Goal: Task Accomplishment & Management: Complete application form

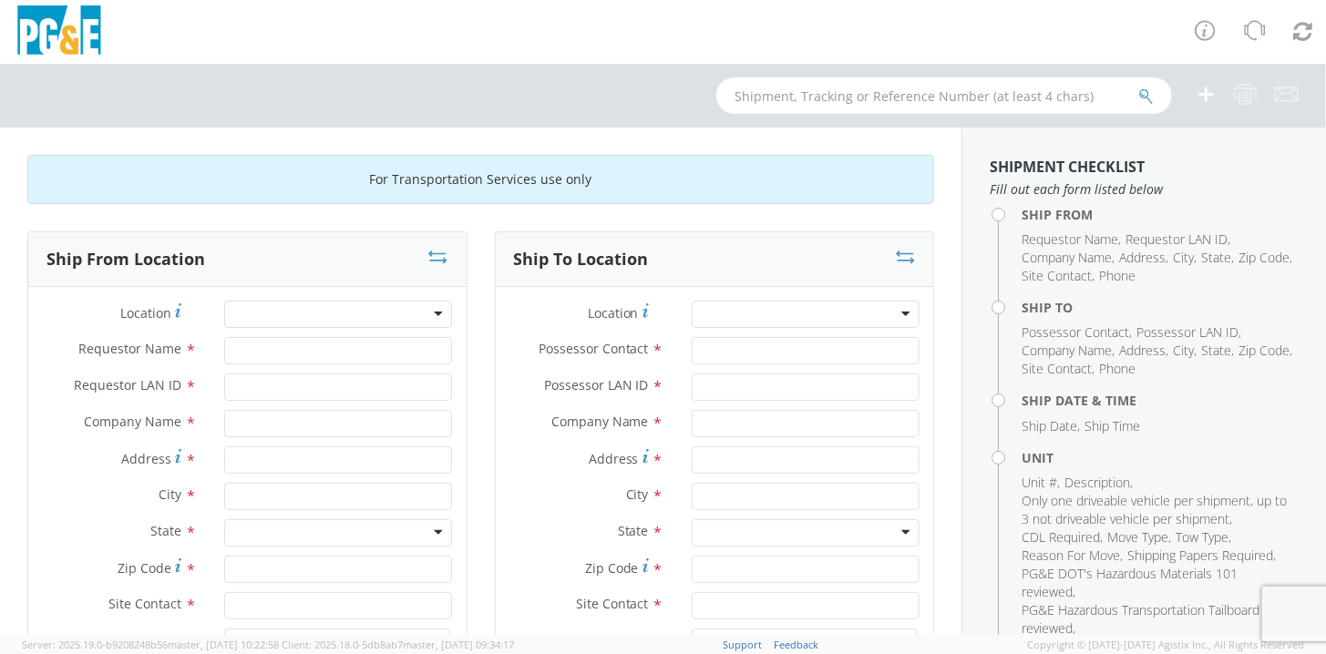
click at [381, 309] on div at bounding box center [338, 314] width 228 height 27
click at [433, 313] on div at bounding box center [338, 314] width 228 height 27
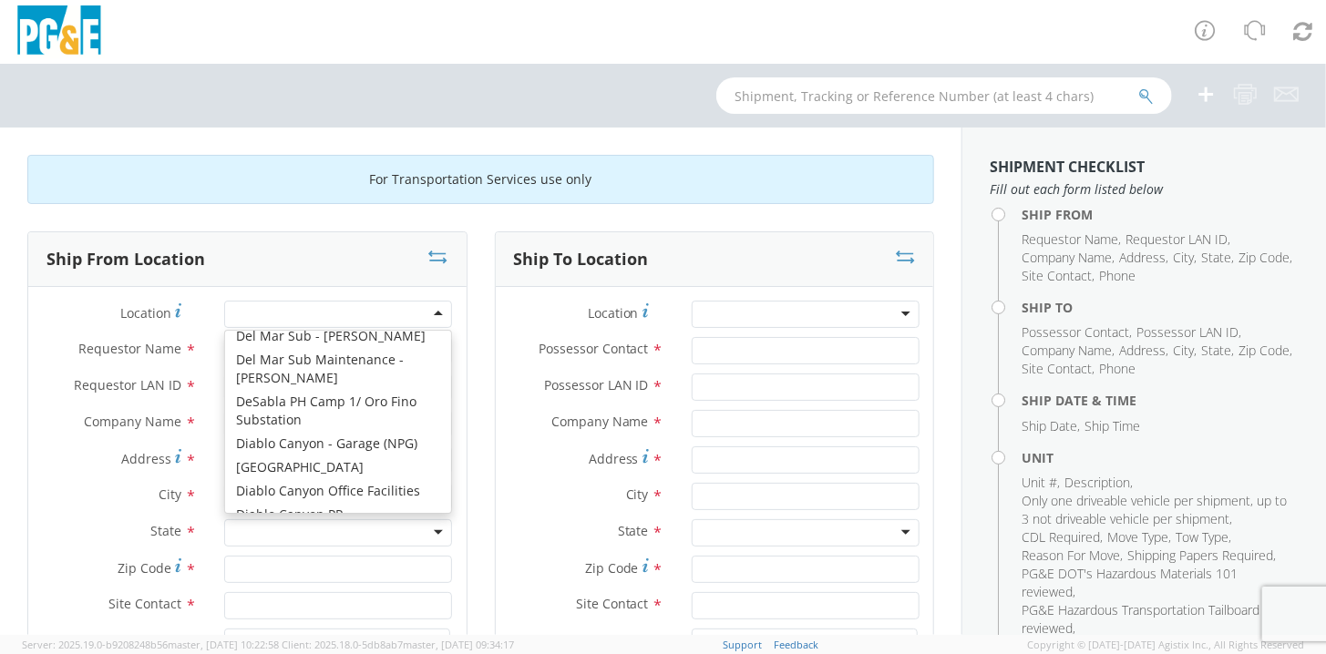
scroll to position [2351, 0]
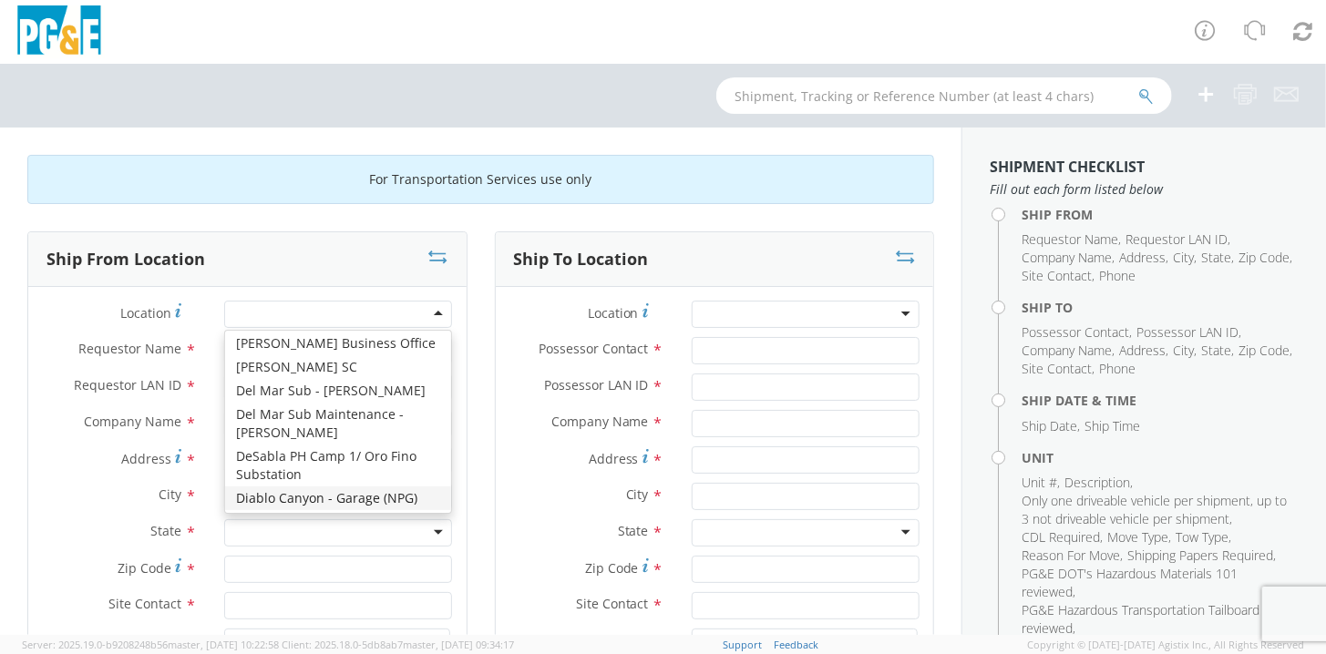
type input "PG&E"
type input "9 MI N/W of [PERSON_NAME][GEOGRAPHIC_DATA]"
type input "Diablo Canyon"
type input "93424"
type input "[PHONE_NUMBER]"
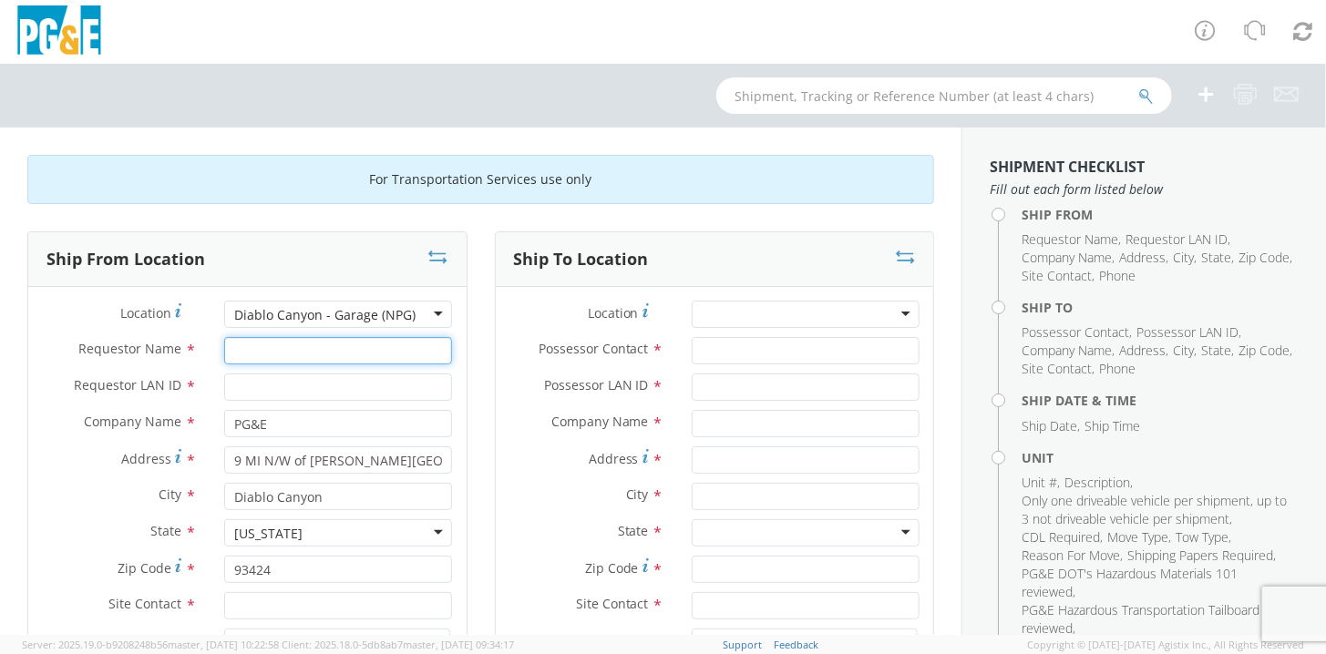
click at [250, 353] on input "Requestor Name *" at bounding box center [338, 350] width 228 height 27
type input "[PERSON_NAME]"
click at [231, 388] on input "Requestor LAN ID *" at bounding box center [338, 387] width 228 height 27
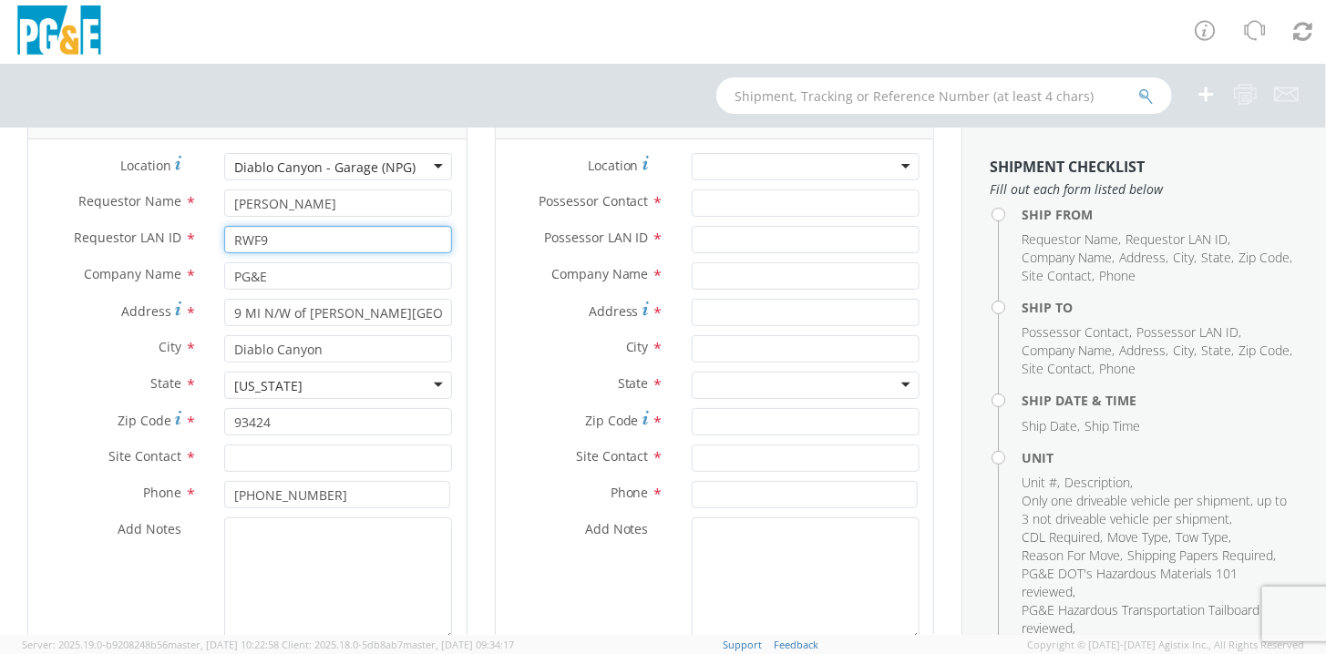
scroll to position [182, 0]
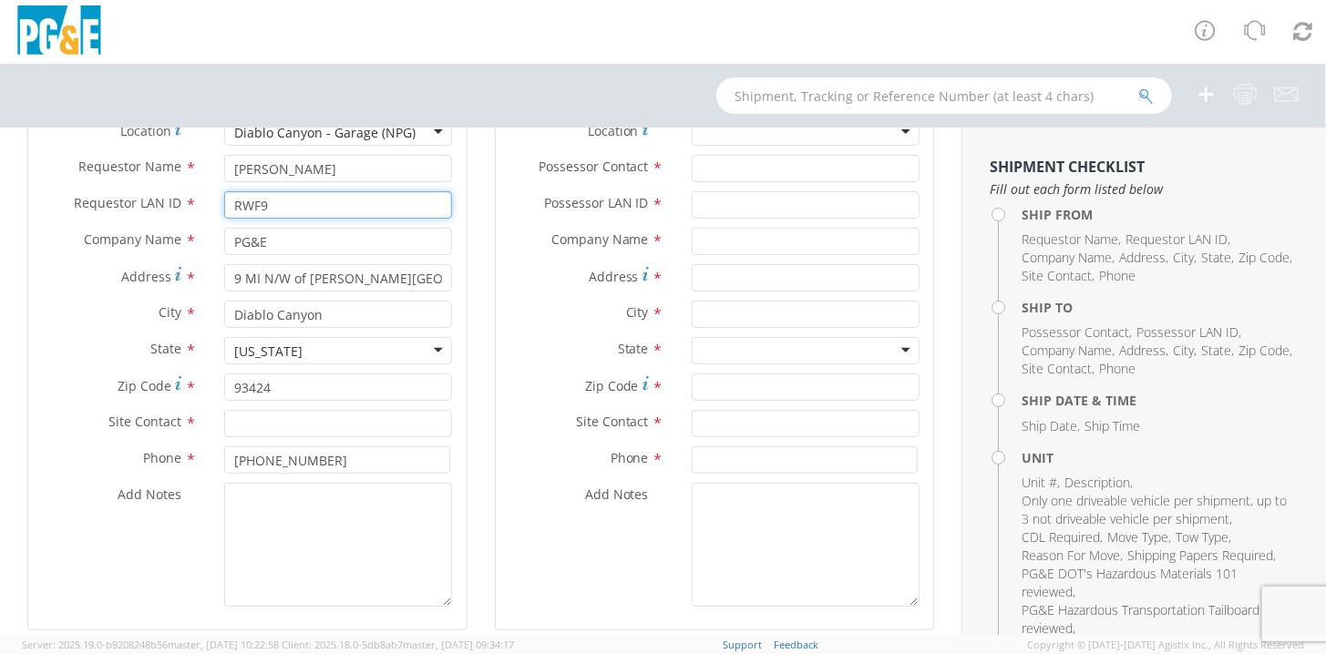
type input "RWF9"
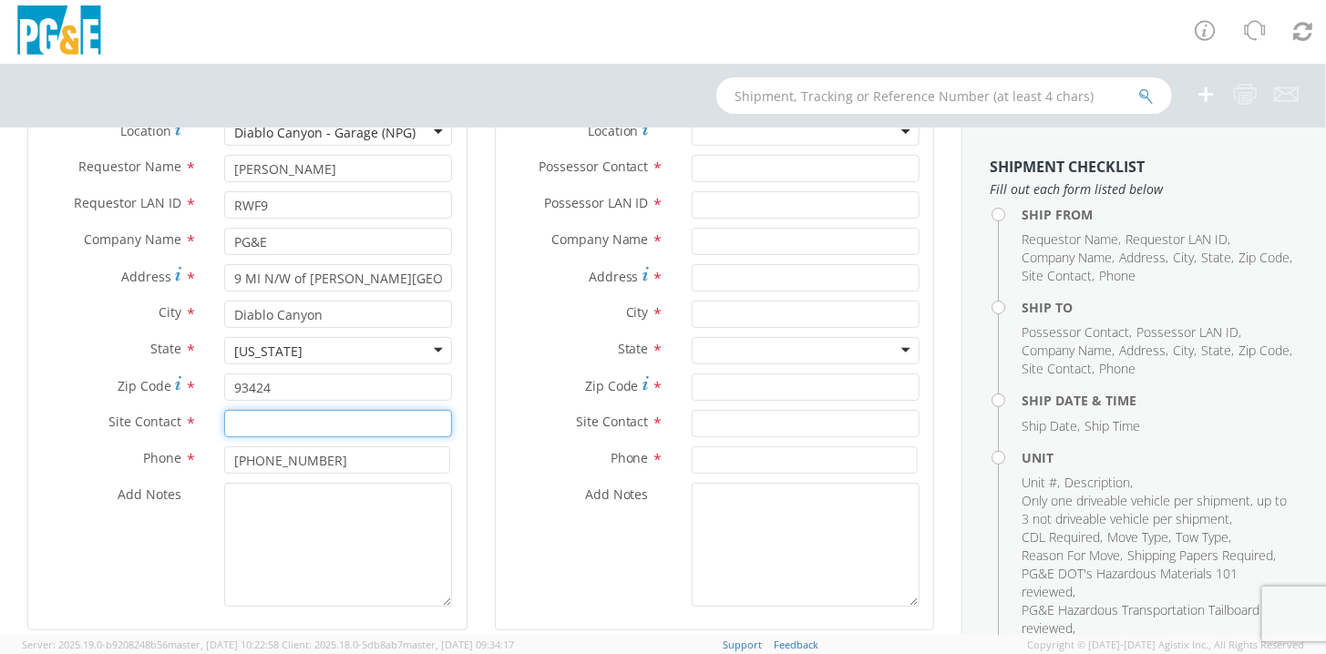
click at [238, 422] on input "text" at bounding box center [338, 423] width 228 height 27
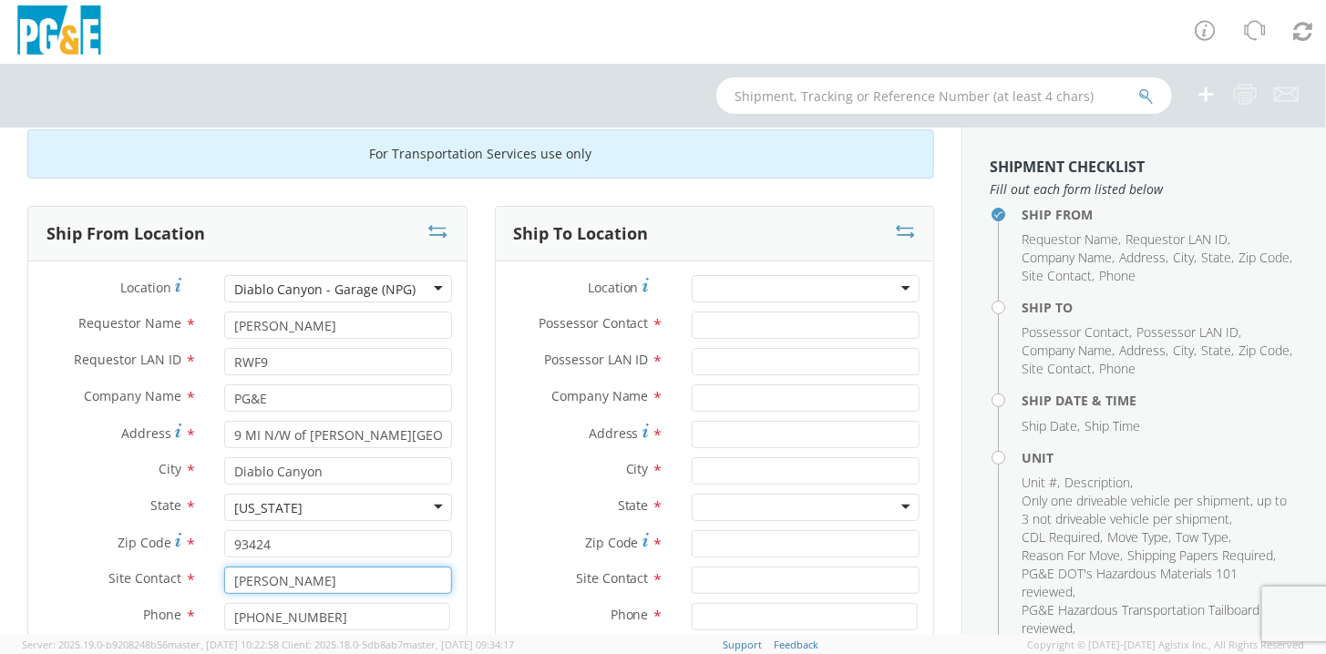
scroll to position [0, 0]
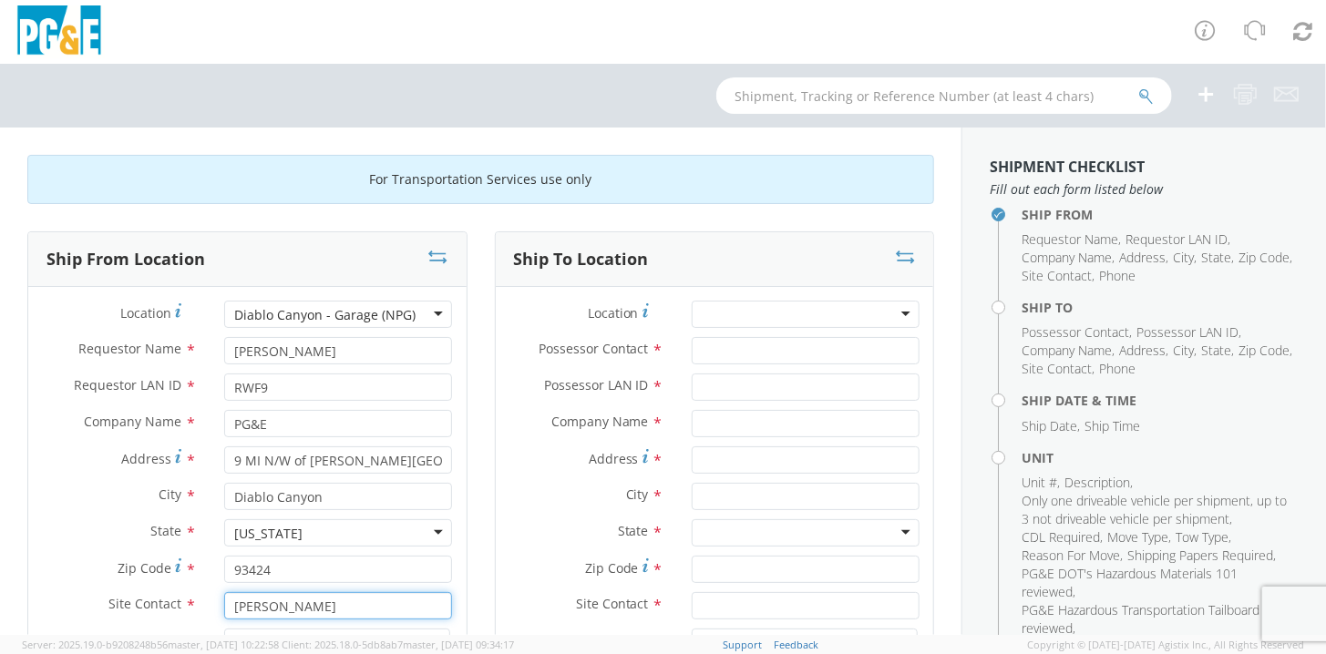
type input "[PERSON_NAME]"
click at [825, 313] on div at bounding box center [806, 314] width 228 height 27
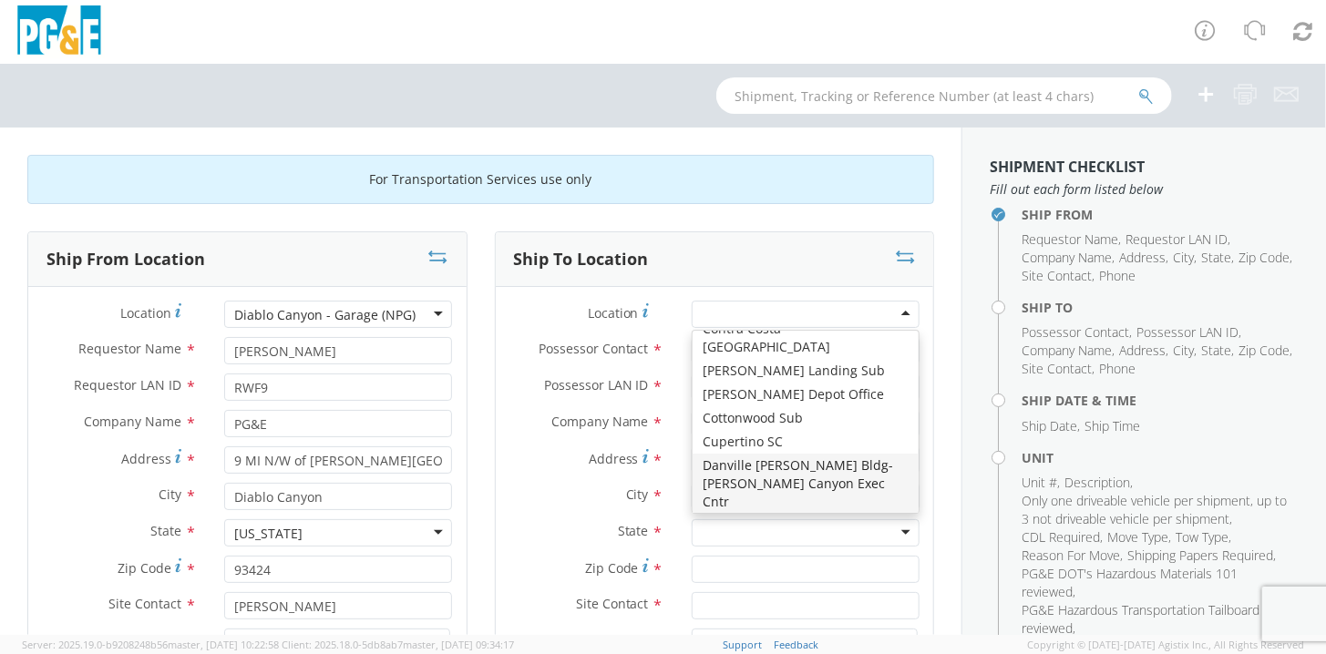
scroll to position [2260, 0]
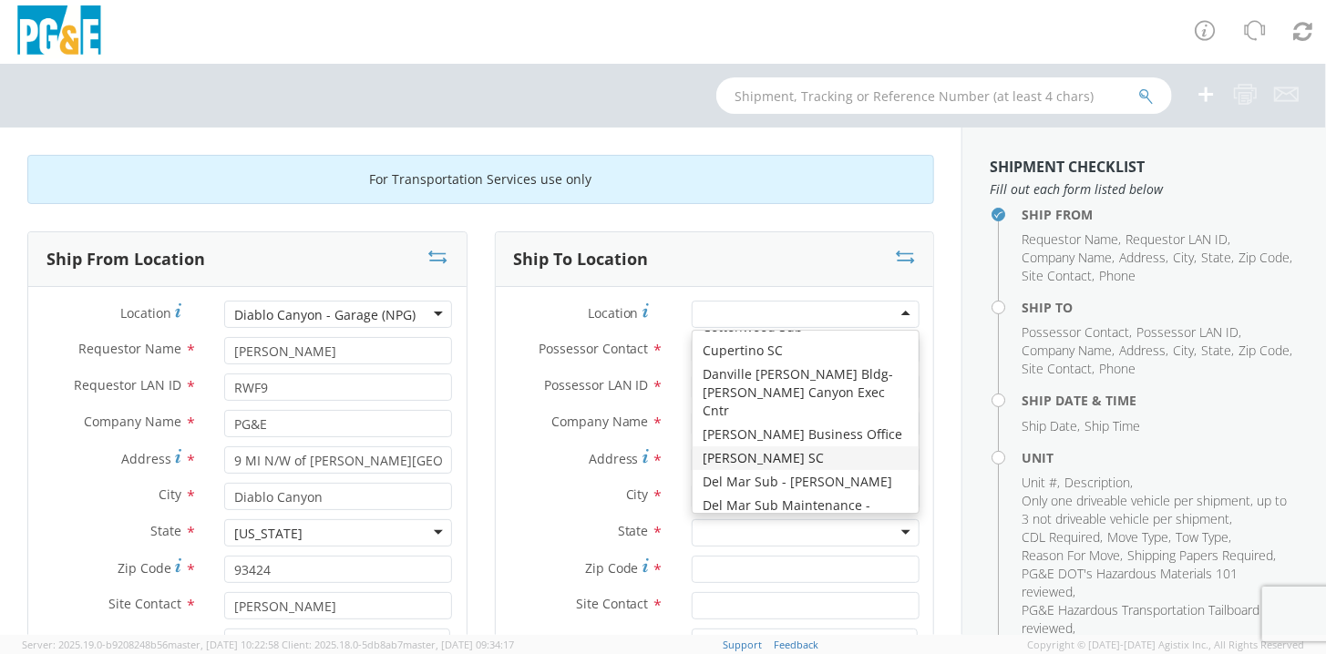
type input "PG&E"
type input "[STREET_ADDRESS]"
type input "[PERSON_NAME]"
type input "95616"
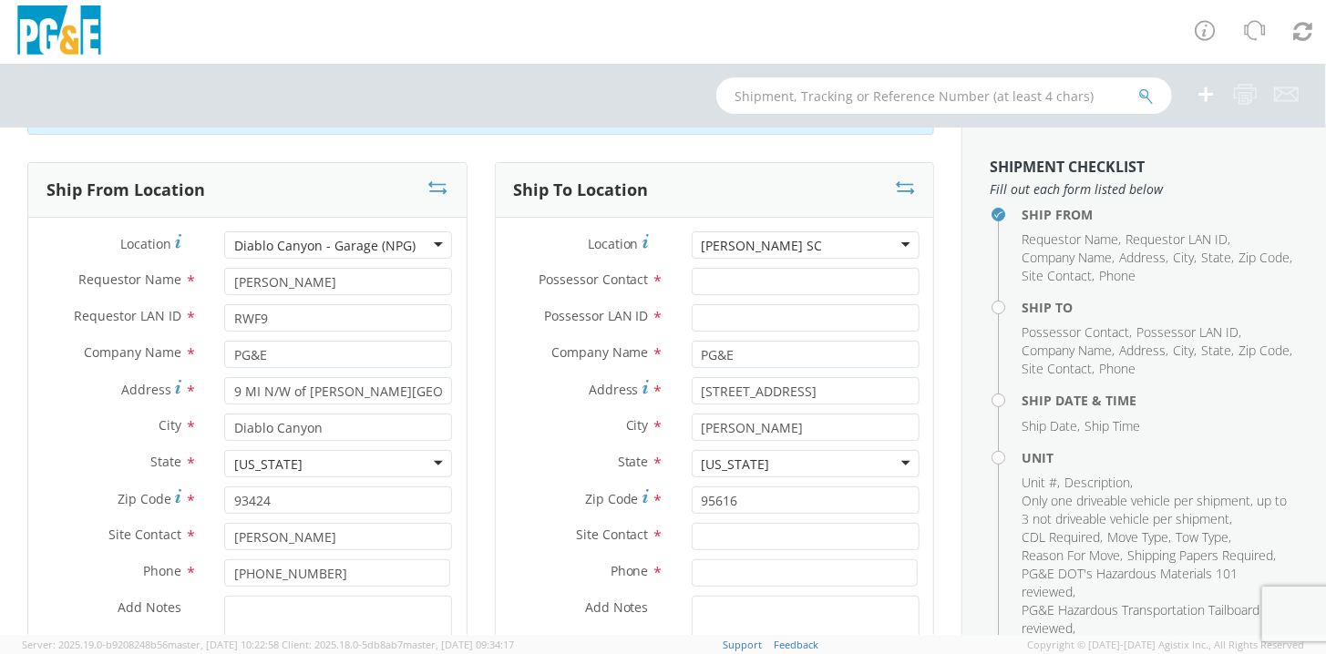
scroll to position [91, 0]
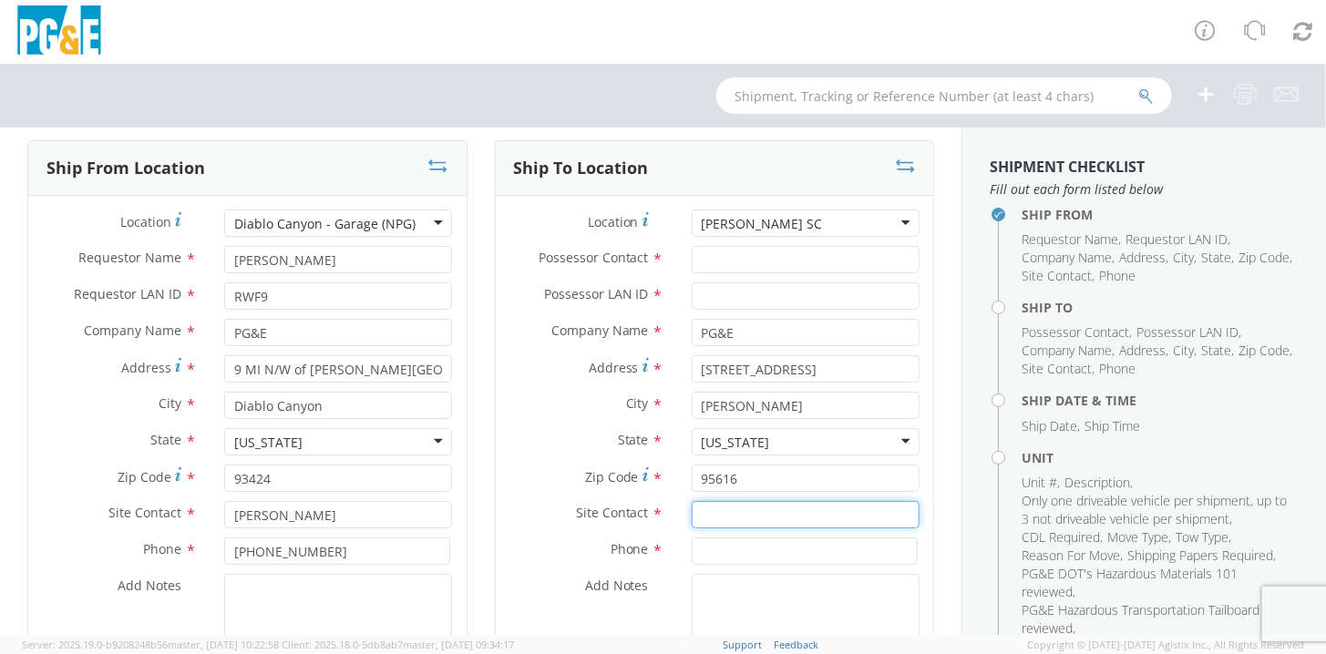
click at [709, 518] on input "text" at bounding box center [806, 514] width 228 height 27
click at [719, 514] on input "[PERSON_NAME]" at bounding box center [806, 514] width 228 height 27
type input "[PERSON_NAME]"
click at [693, 557] on input at bounding box center [805, 551] width 226 height 27
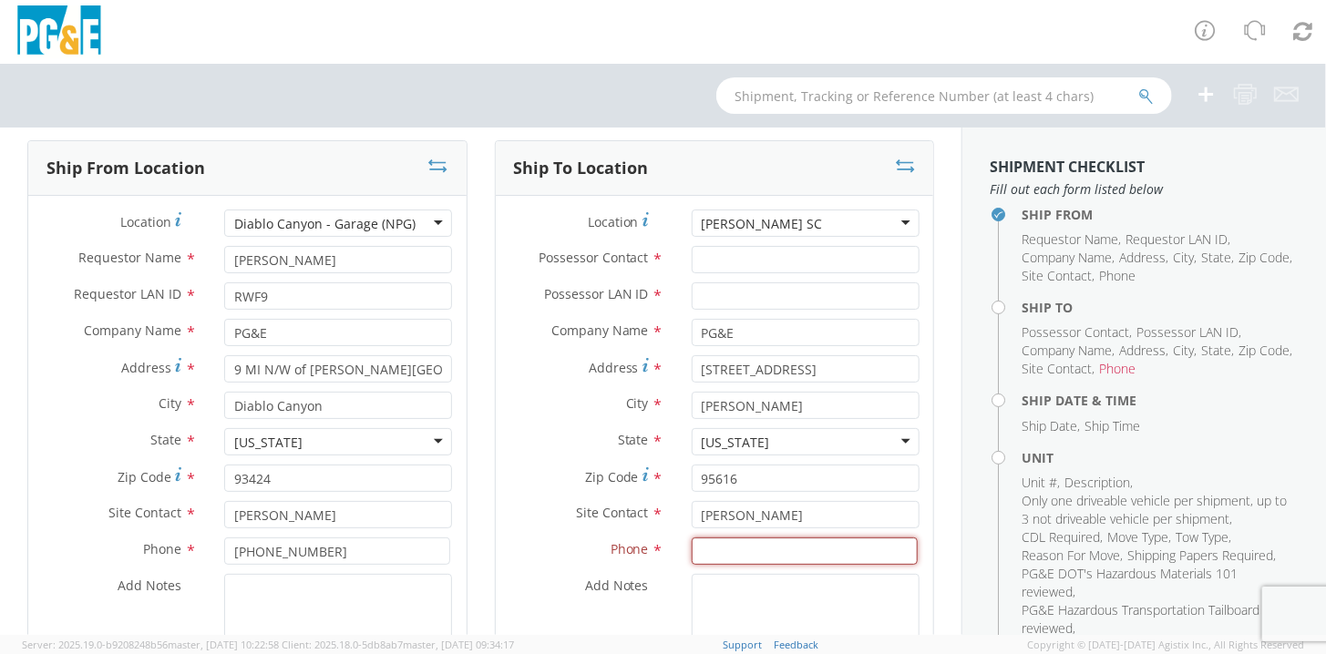
click at [693, 548] on input at bounding box center [805, 551] width 226 height 27
click at [750, 551] on input "[PHONE_NUMBER]" at bounding box center [805, 551] width 226 height 27
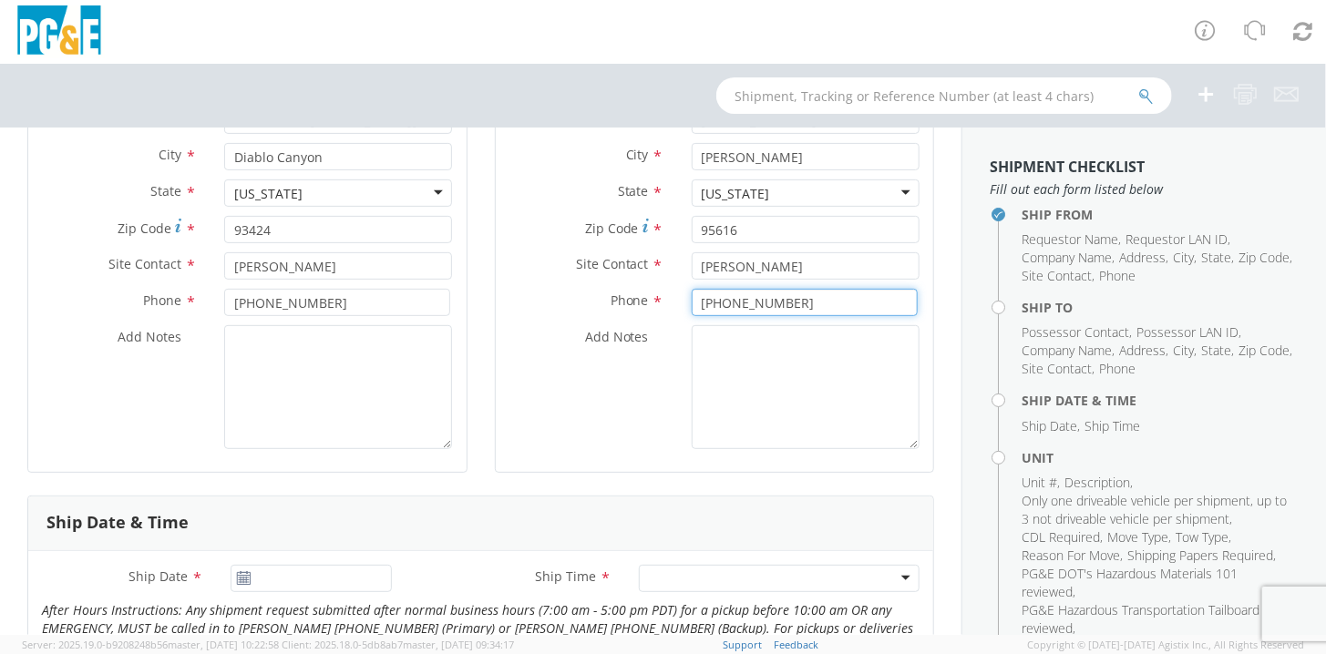
scroll to position [365, 0]
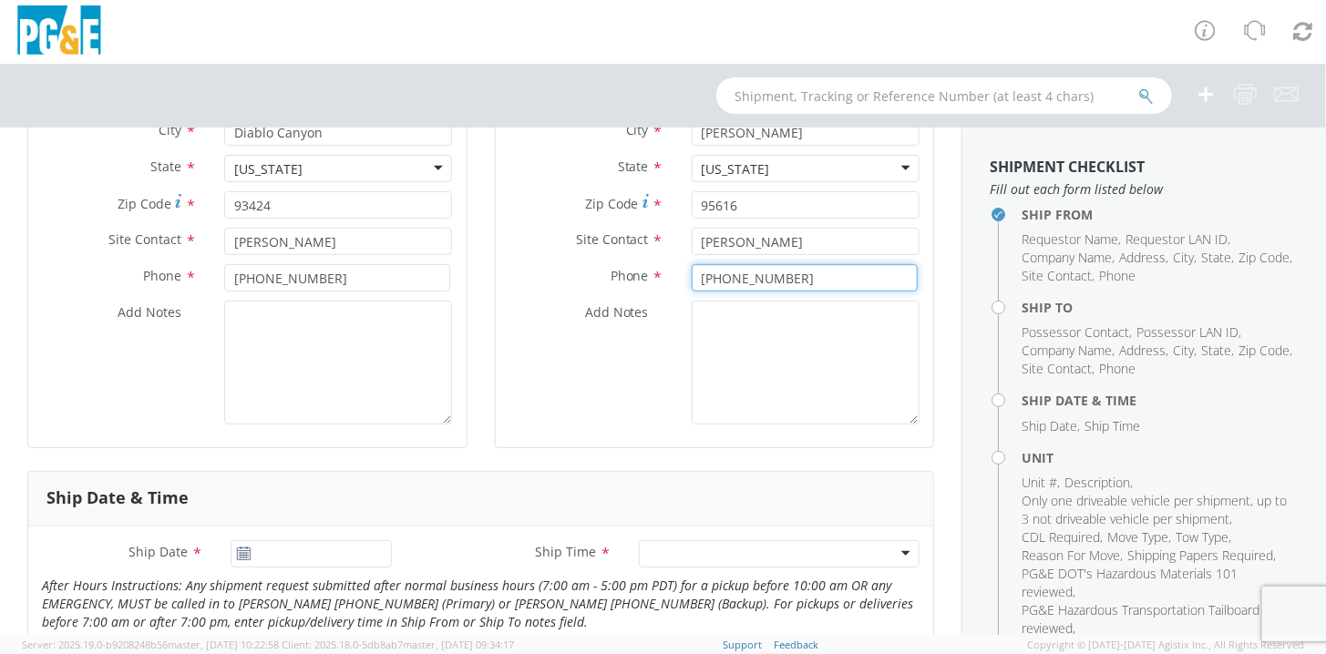
type input "[PHONE_NUMBER]"
click at [241, 550] on use at bounding box center [243, 553] width 13 height 13
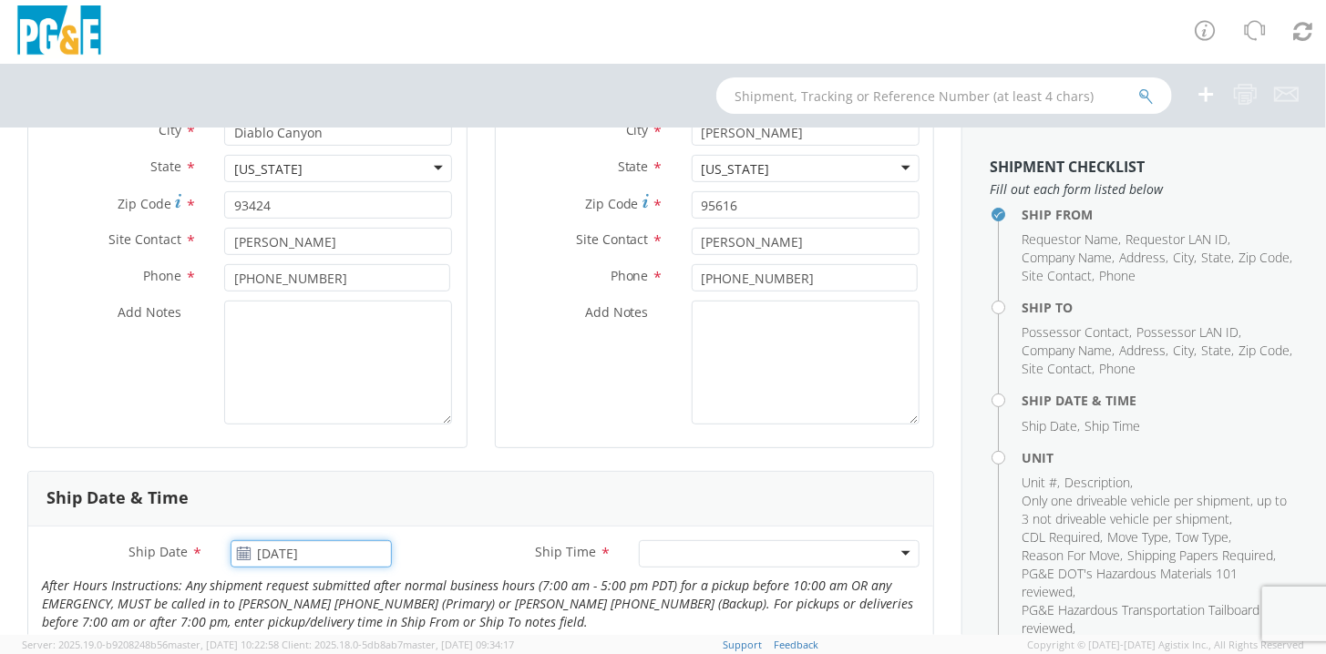
click at [283, 550] on input "[DATE]" at bounding box center [311, 553] width 161 height 27
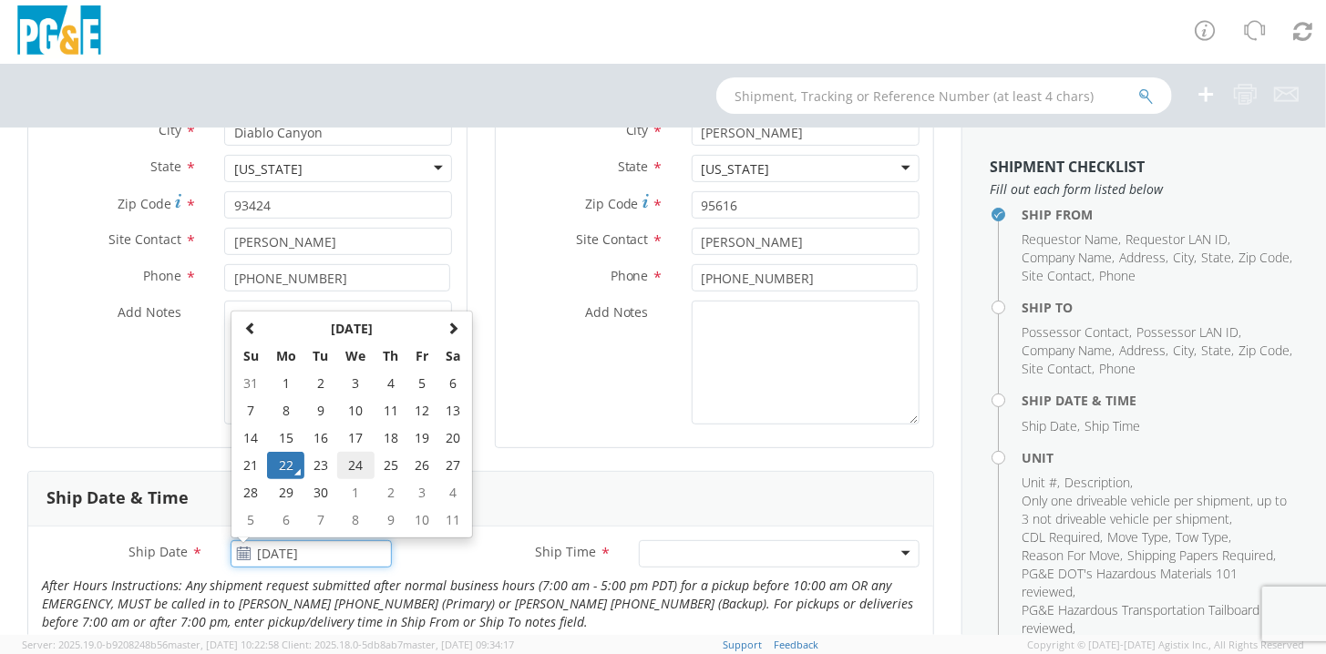
click at [354, 464] on td "24" at bounding box center [356, 465] width 38 height 27
type input "[DATE]"
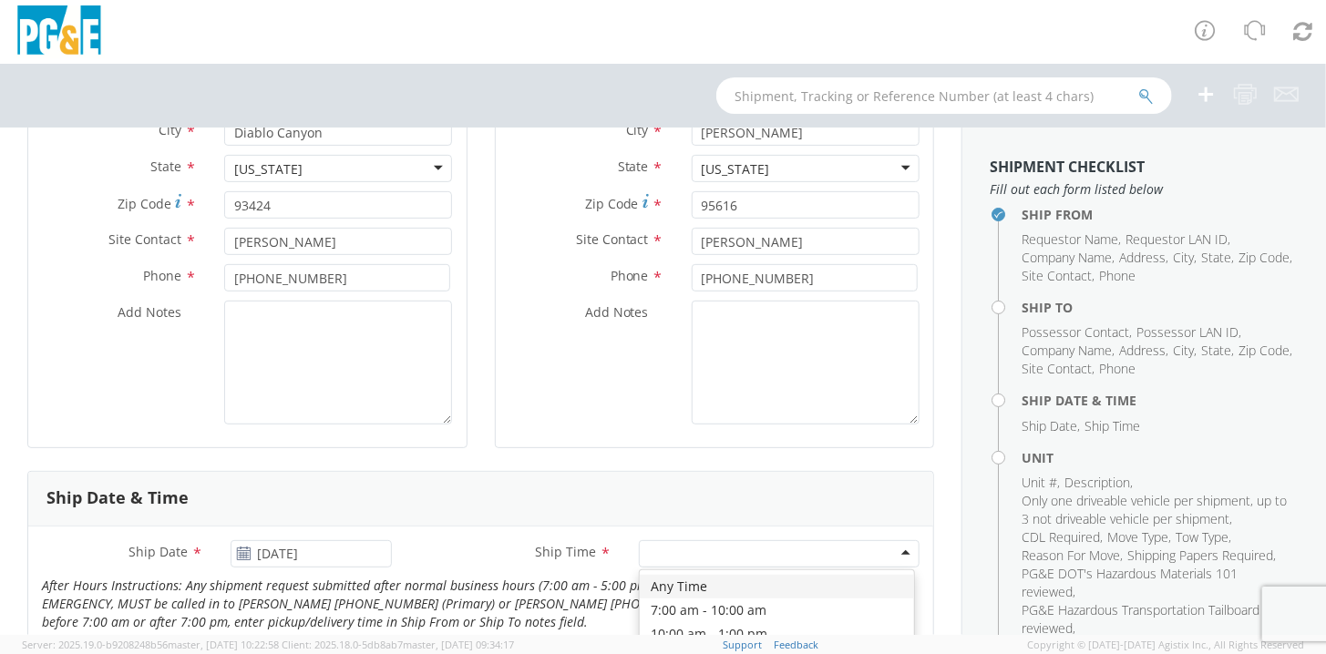
click at [651, 550] on div at bounding box center [779, 553] width 281 height 27
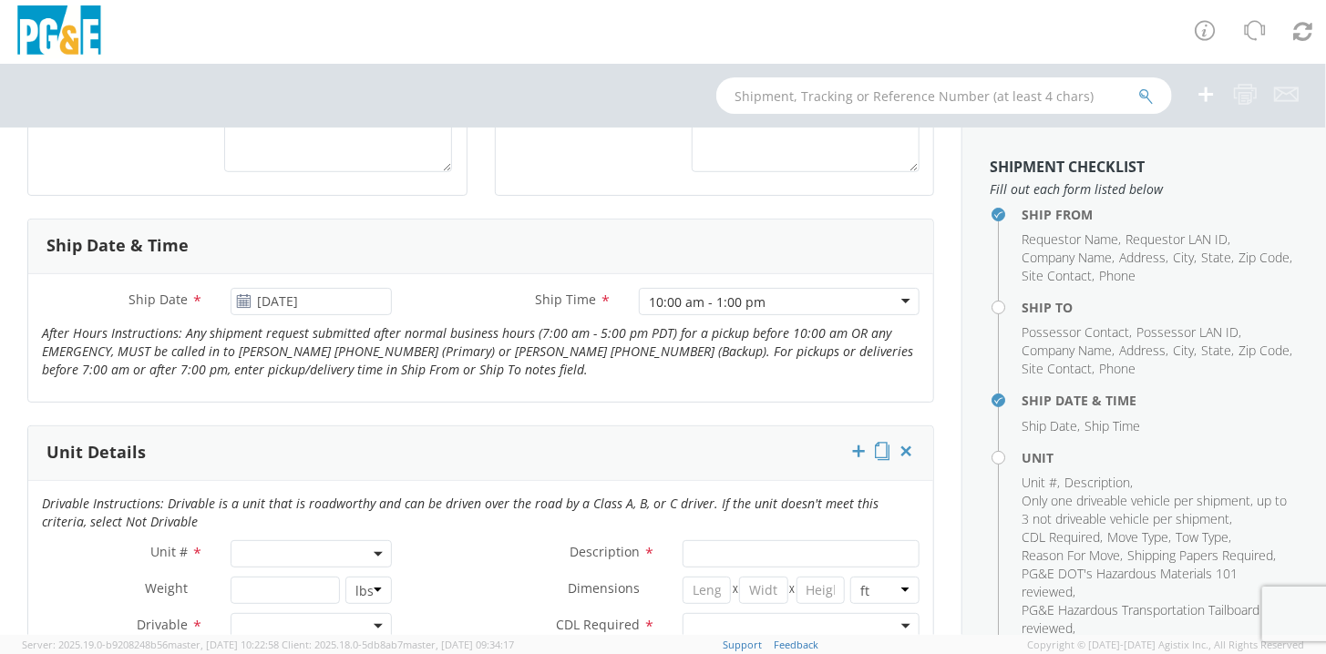
scroll to position [638, 0]
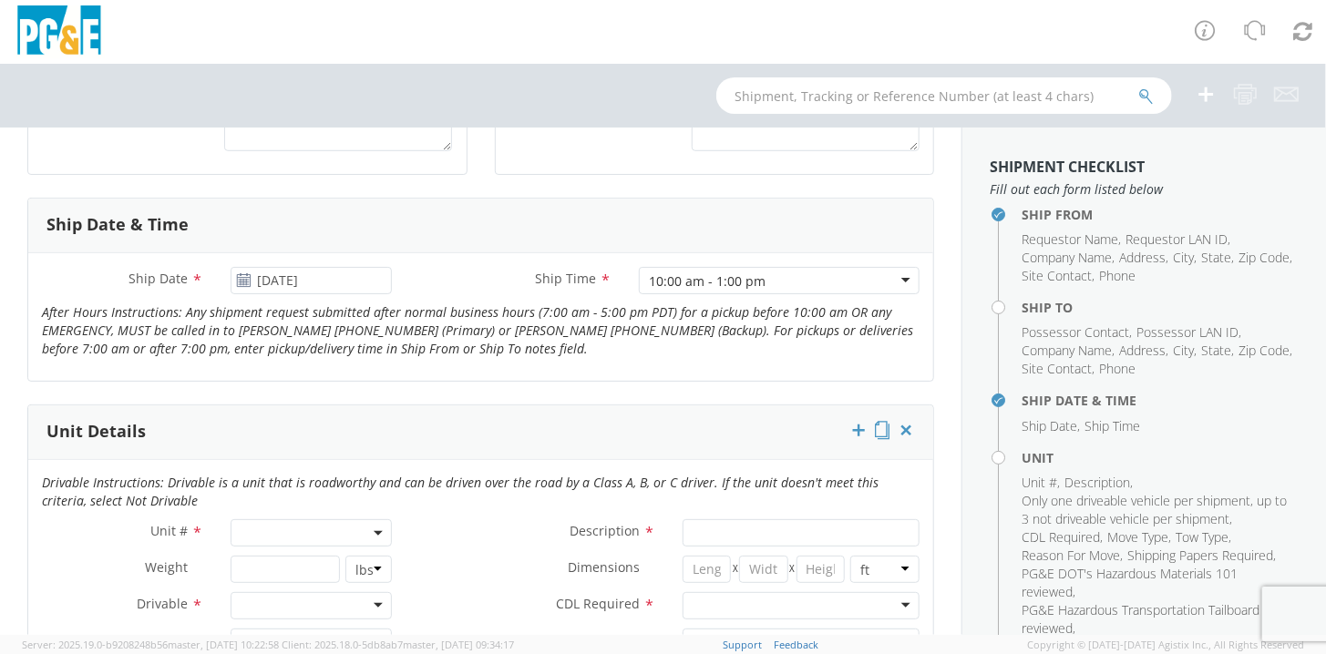
click at [231, 529] on span at bounding box center [311, 532] width 161 height 27
click at [256, 530] on span at bounding box center [311, 532] width 161 height 27
click at [255, 530] on span at bounding box center [311, 532] width 161 height 27
click at [252, 558] on input "search" at bounding box center [309, 563] width 149 height 27
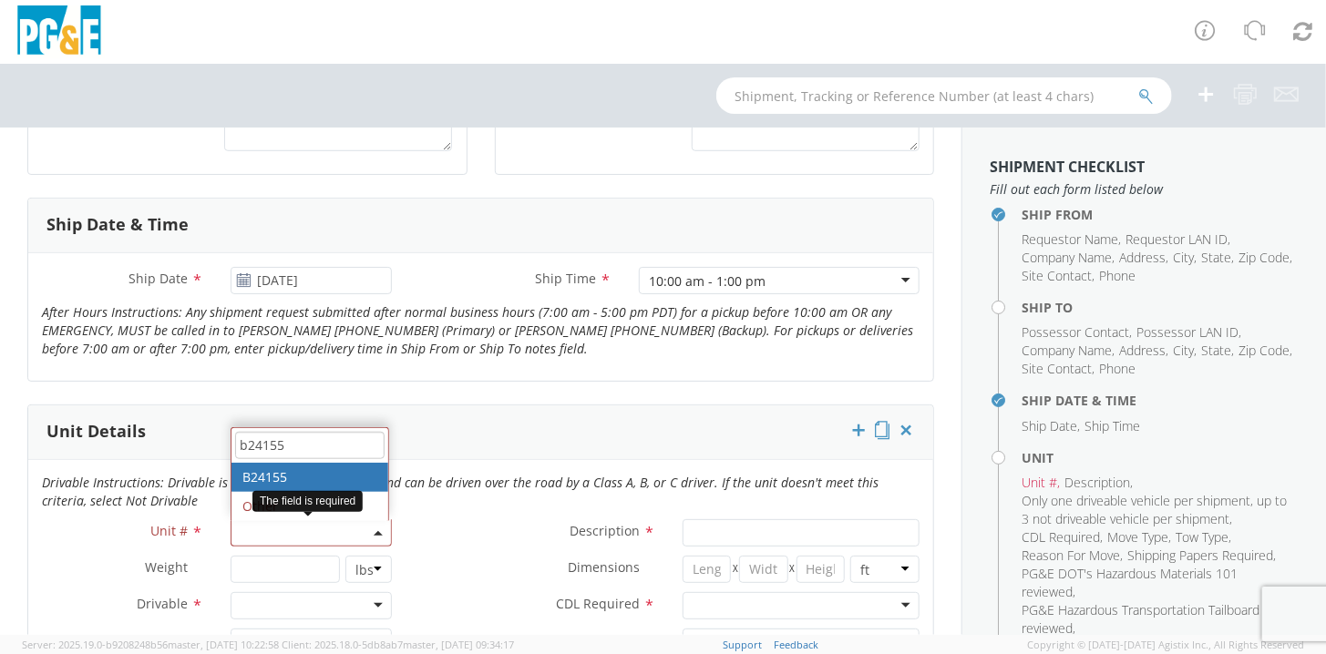
type input "b24155"
type input "FORKLIFT; 4T>"
select select "B24155"
select select "? string: ?"
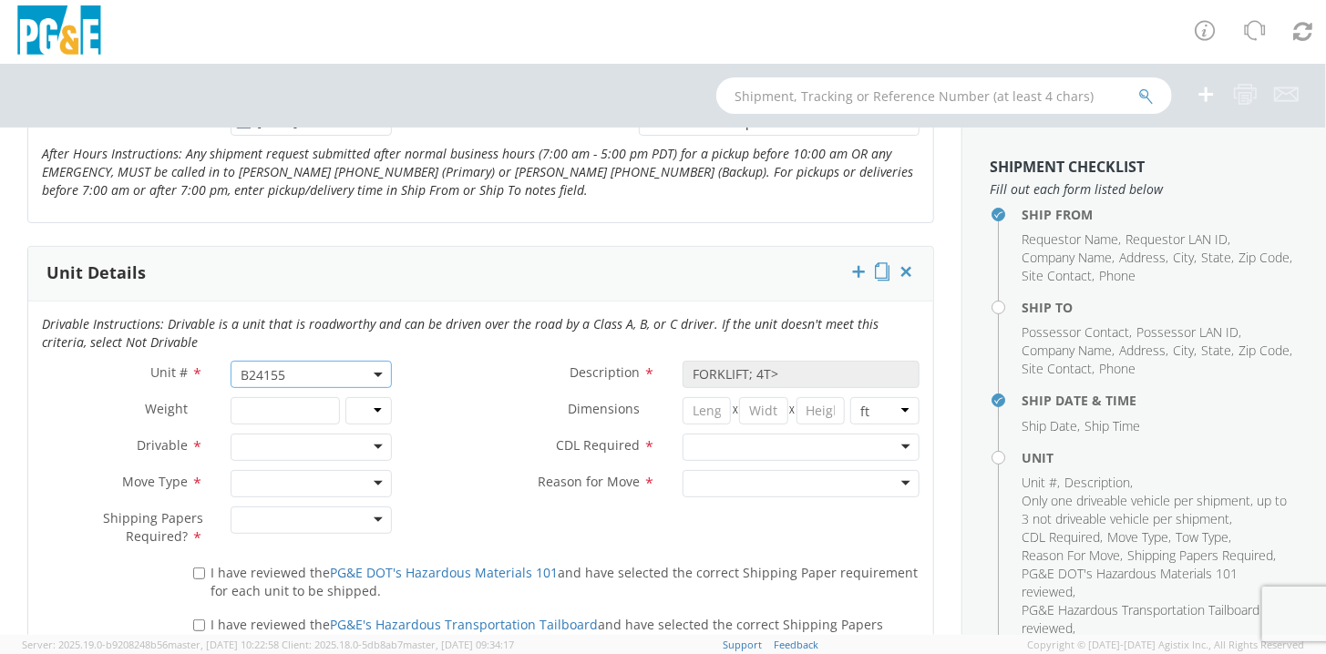
scroll to position [820, 0]
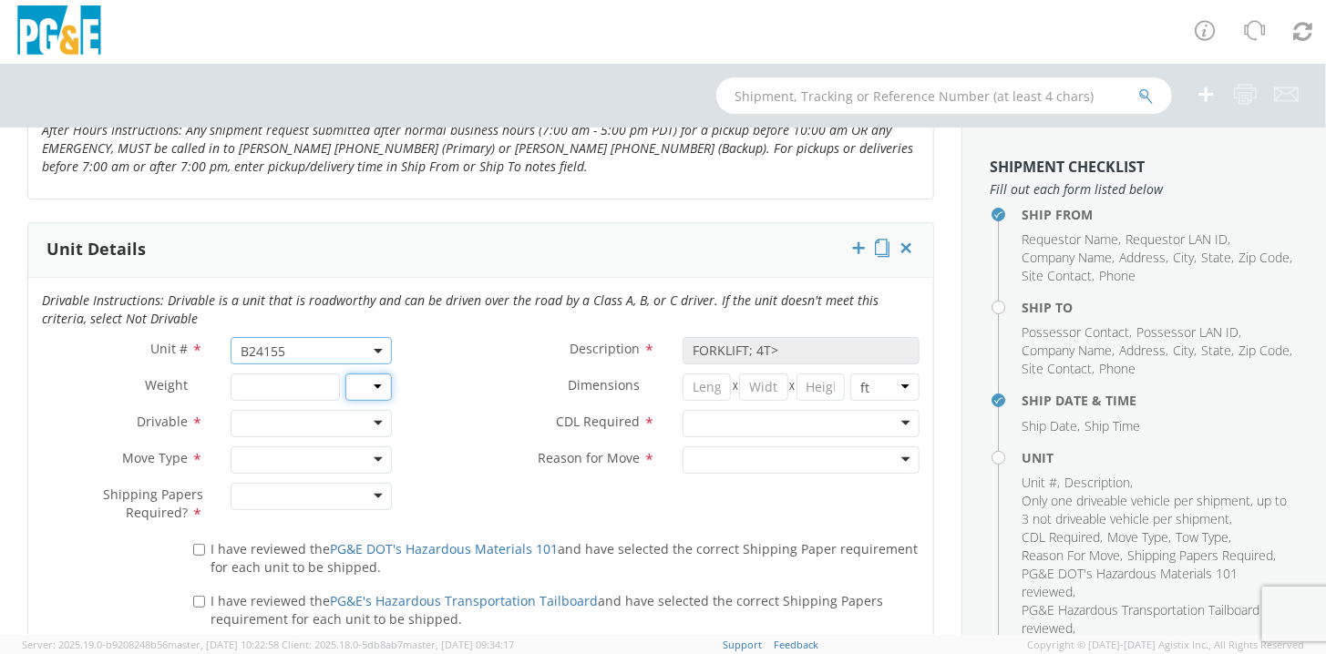
click at [370, 383] on select "lbs kgs" at bounding box center [368, 387] width 46 height 27
click at [307, 386] on input "number" at bounding box center [285, 387] width 109 height 27
click at [299, 386] on input "number" at bounding box center [285, 387] width 109 height 27
click at [238, 382] on input "number" at bounding box center [285, 387] width 109 height 27
type input "9000"
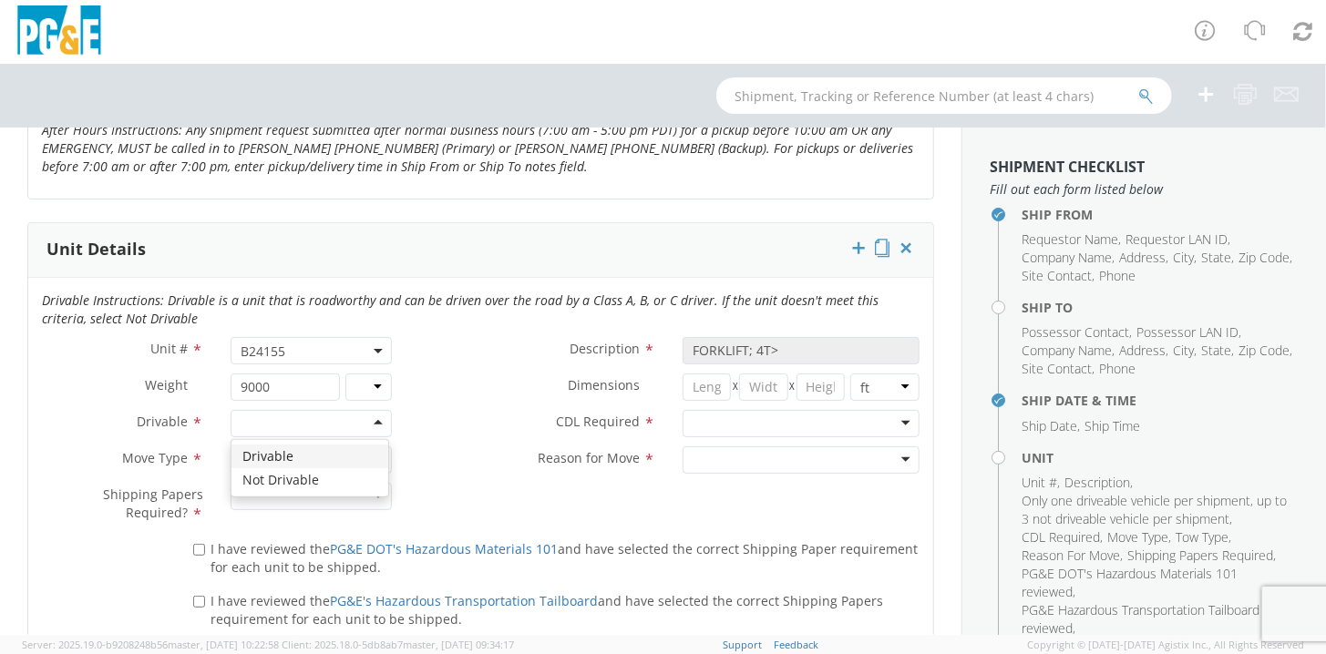
click at [374, 420] on div at bounding box center [311, 423] width 161 height 27
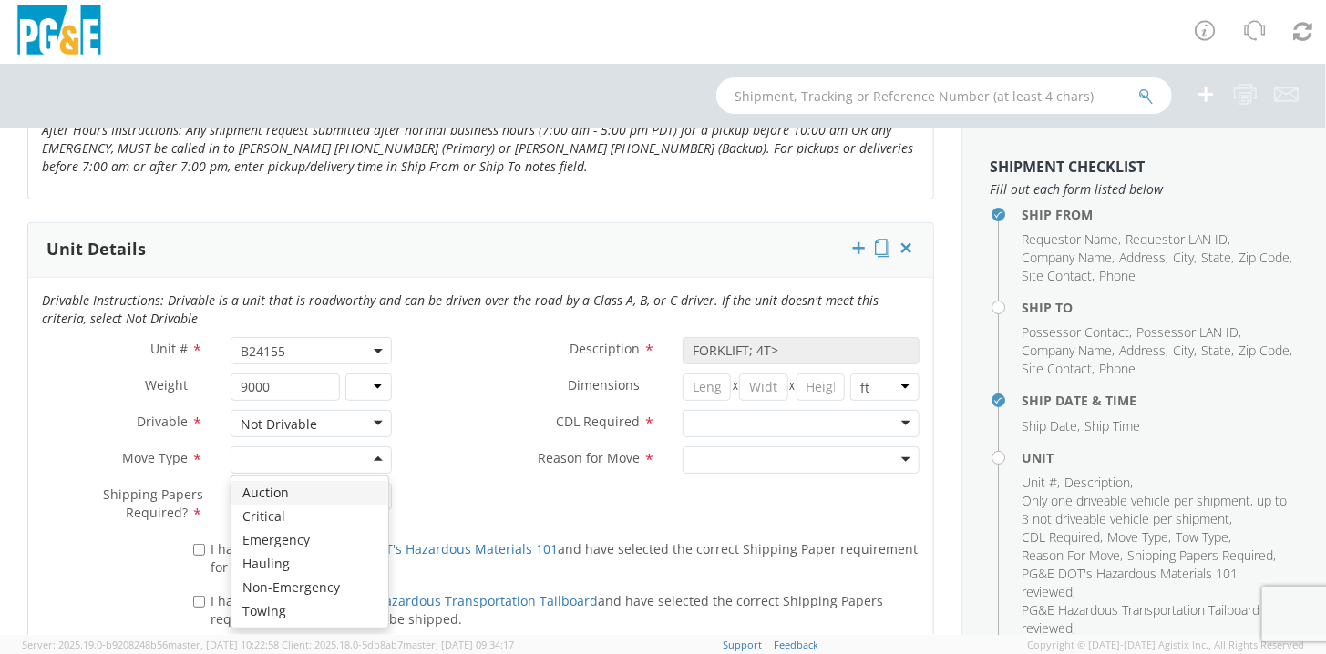
click at [375, 456] on div at bounding box center [311, 460] width 161 height 27
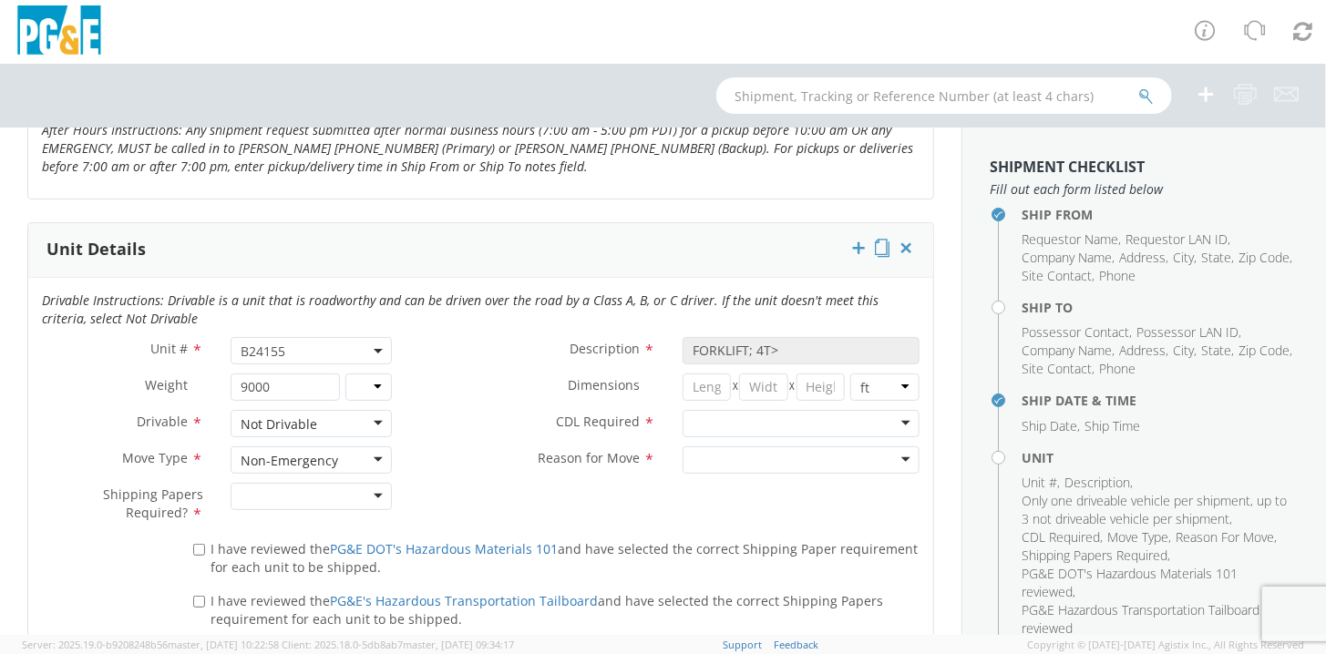
click at [374, 492] on div at bounding box center [311, 496] width 161 height 27
click at [197, 548] on input "I have reviewed the PG&E DOT's Hazardous Materials 101 and have selected the co…" at bounding box center [199, 550] width 12 height 12
checkbox input "true"
click at [201, 604] on label "I have reviewed the PG&E's Hazardous Transportation Tailboard and have selected…" at bounding box center [556, 609] width 727 height 39
click at [201, 604] on input "I have reviewed the PG&E's Hazardous Transportation Tailboard and have selected…" at bounding box center [199, 602] width 12 height 12
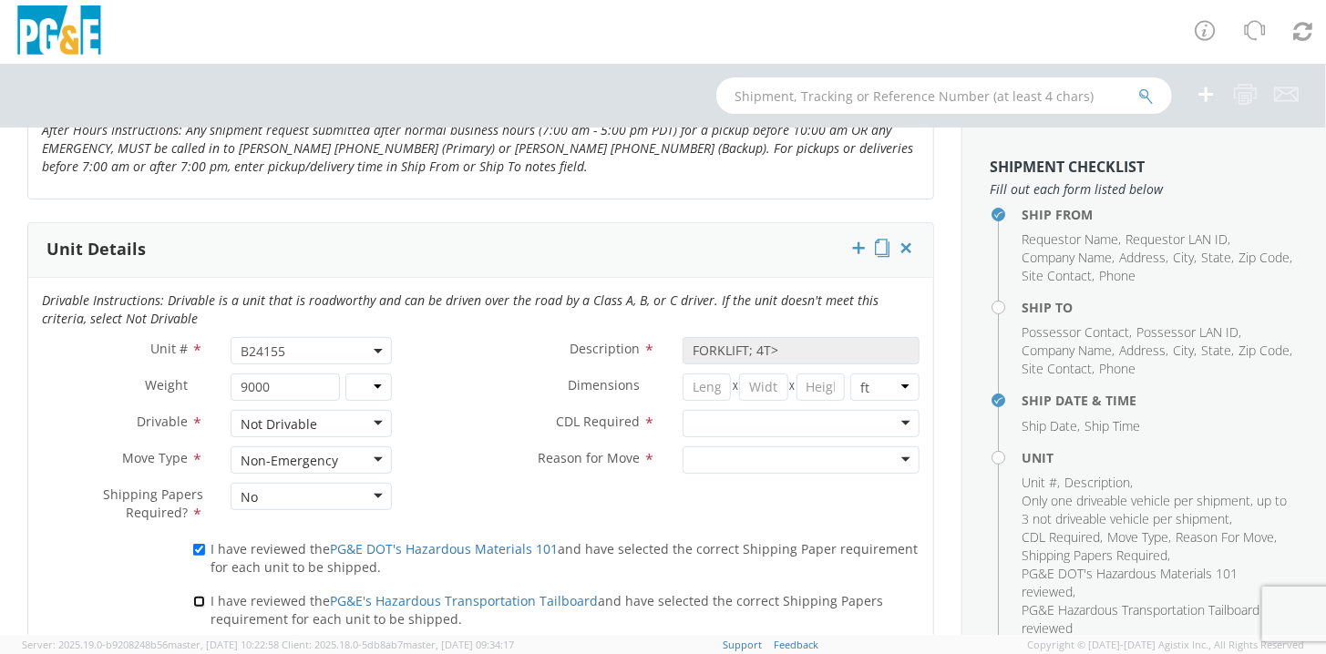
checkbox input "true"
click at [894, 418] on div at bounding box center [801, 423] width 237 height 27
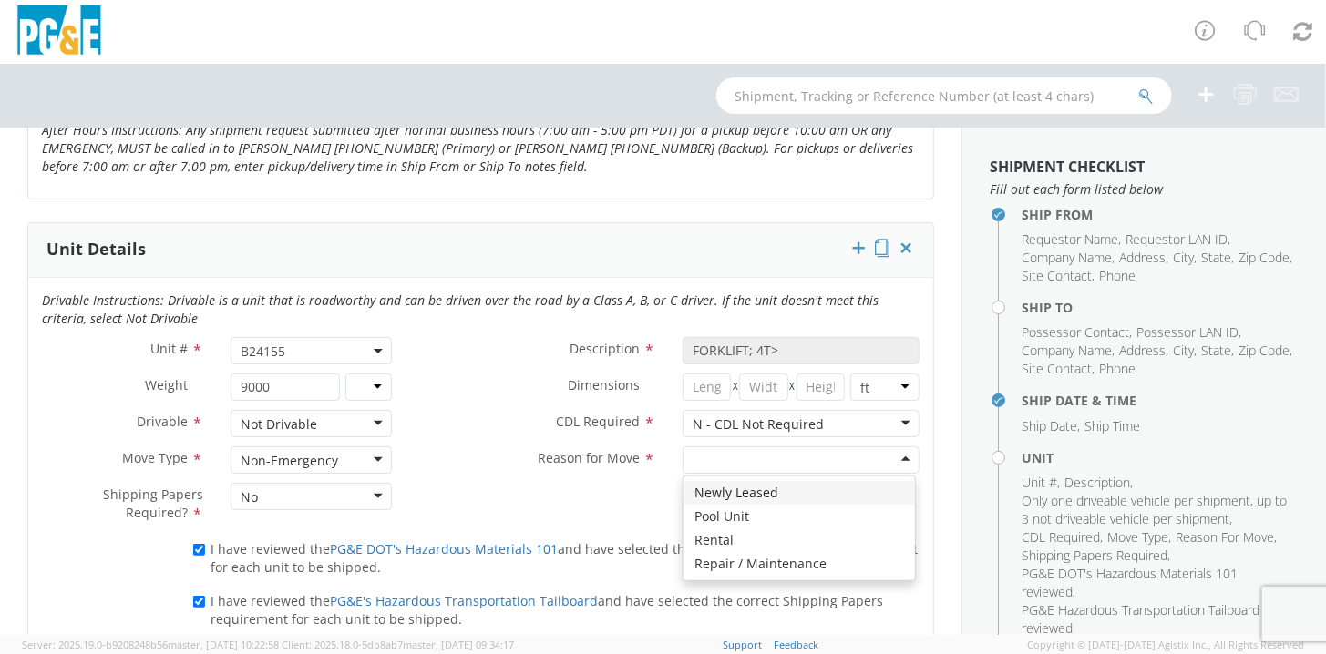
click at [895, 454] on div at bounding box center [801, 460] width 237 height 27
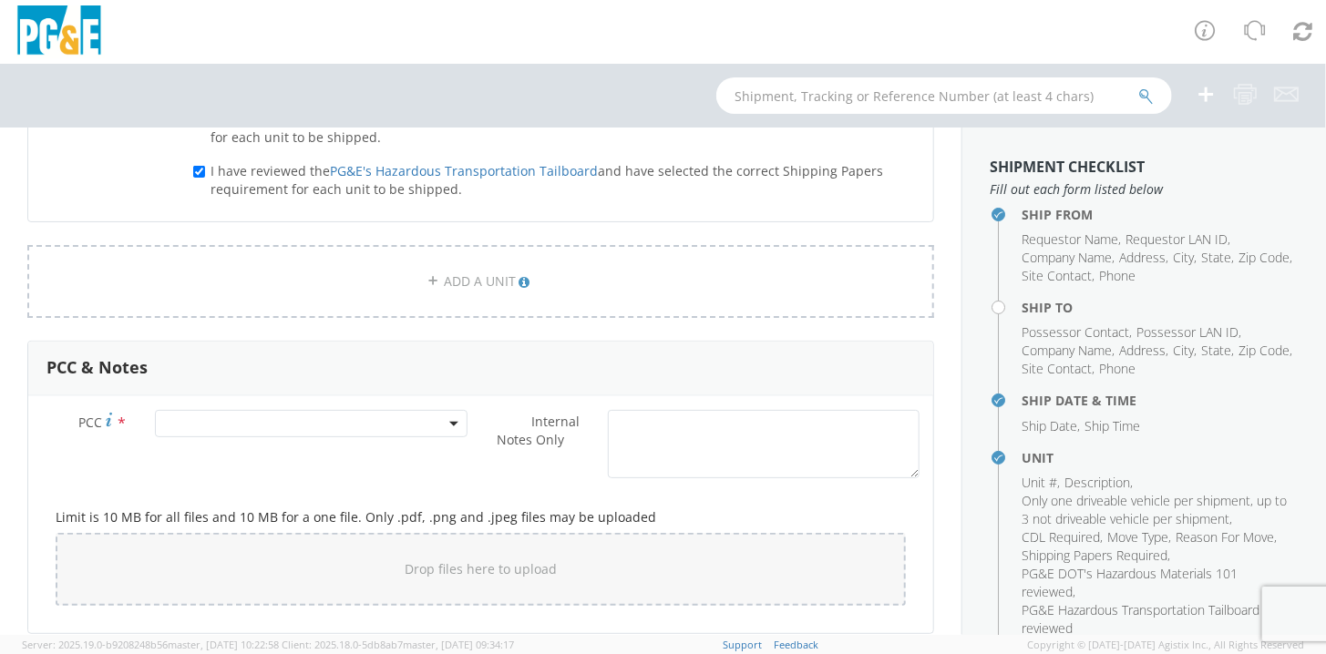
scroll to position [1276, 0]
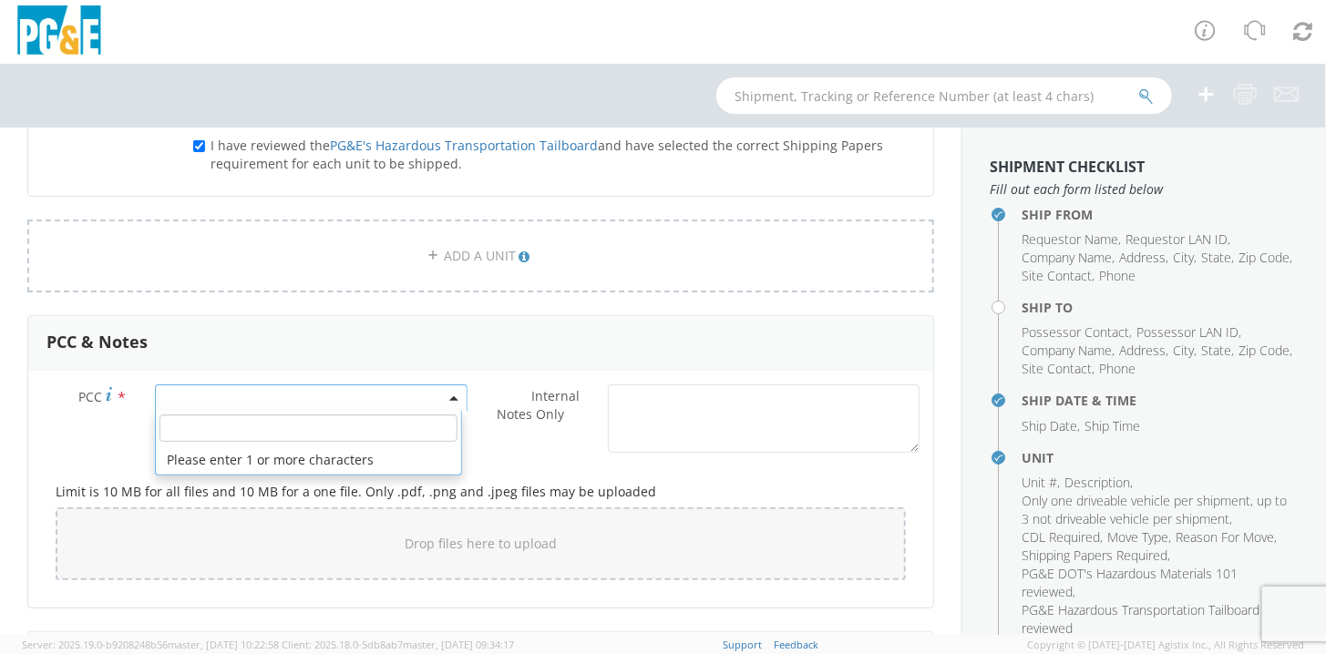
click at [396, 385] on span at bounding box center [311, 398] width 312 height 27
click at [169, 425] on input "number" at bounding box center [308, 428] width 298 height 27
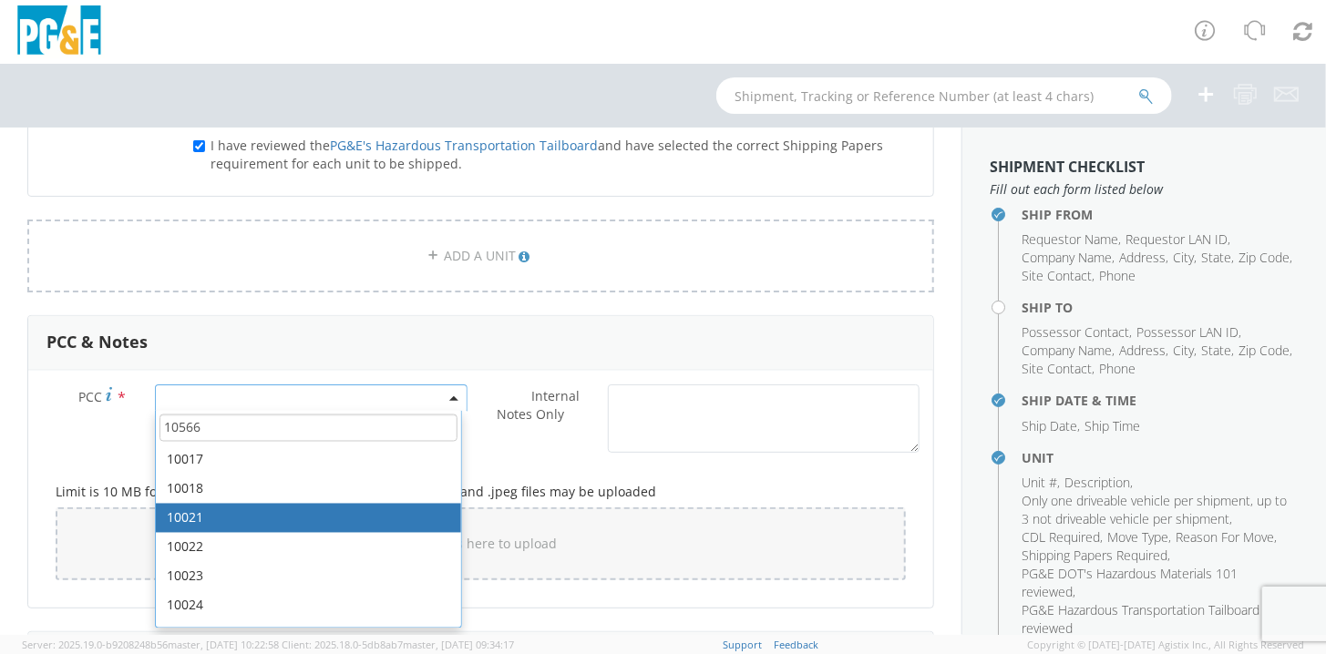
click at [184, 429] on input "10566" at bounding box center [308, 428] width 298 height 27
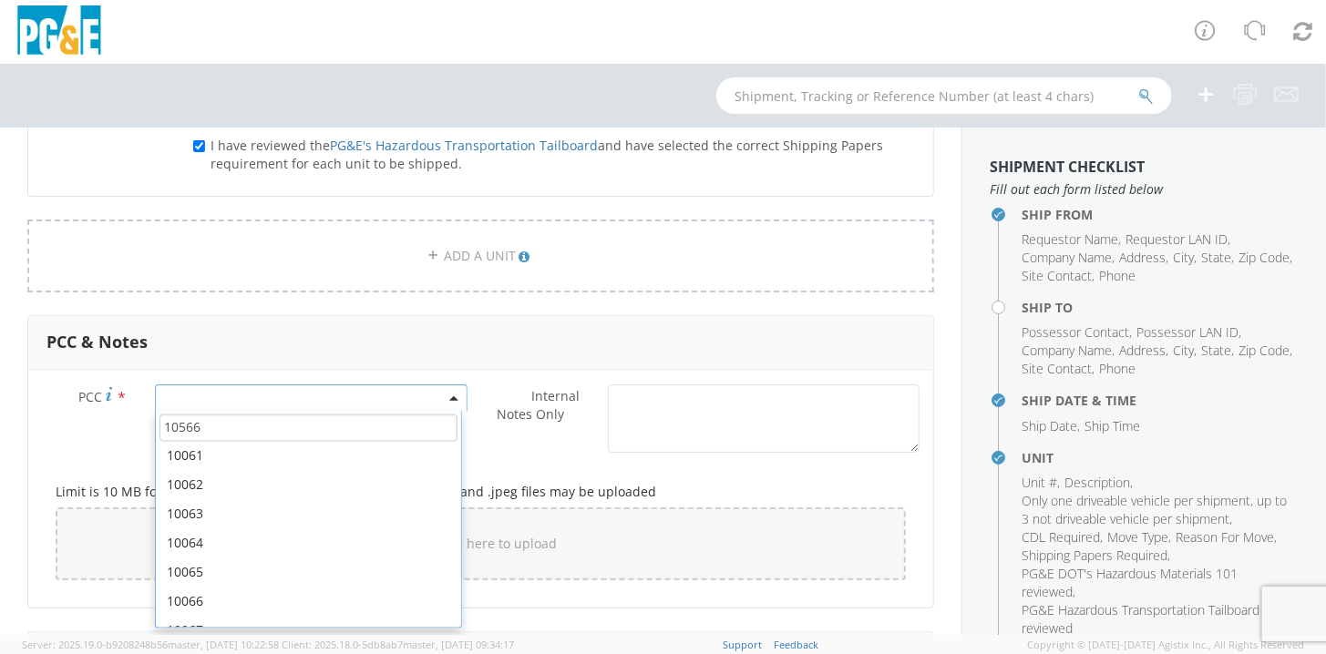
scroll to position [911, 0]
click at [201, 428] on input "10566" at bounding box center [308, 428] width 298 height 27
type input "10566"
click at [391, 392] on span at bounding box center [311, 398] width 312 height 27
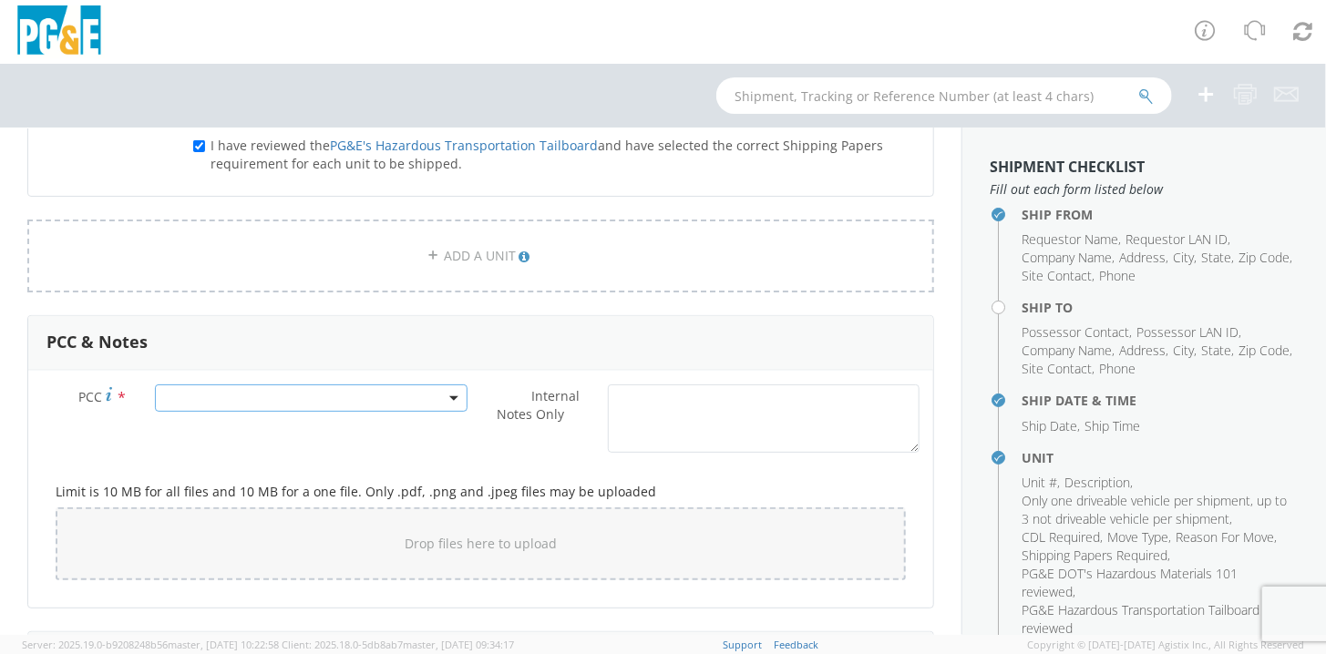
click at [259, 395] on span at bounding box center [311, 398] width 312 height 27
click at [449, 396] on b at bounding box center [453, 398] width 9 height 5
click at [181, 428] on input "number" at bounding box center [308, 428] width 298 height 27
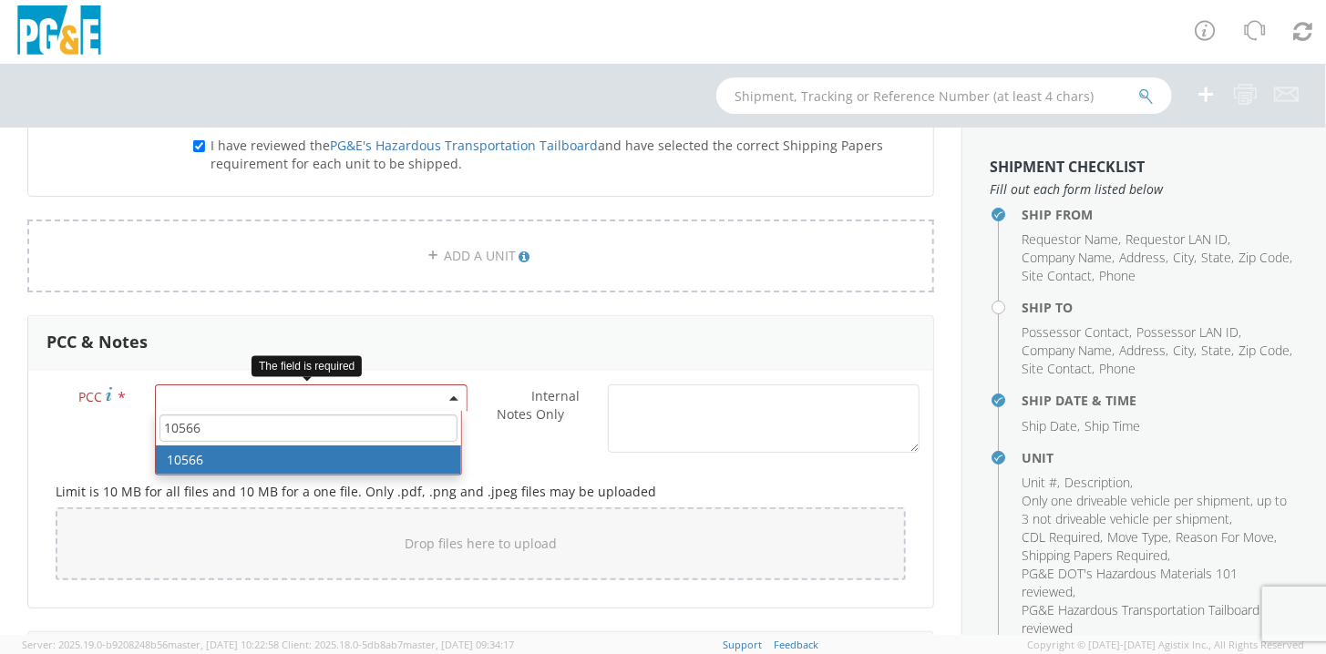
type input "10566"
select select "10566"
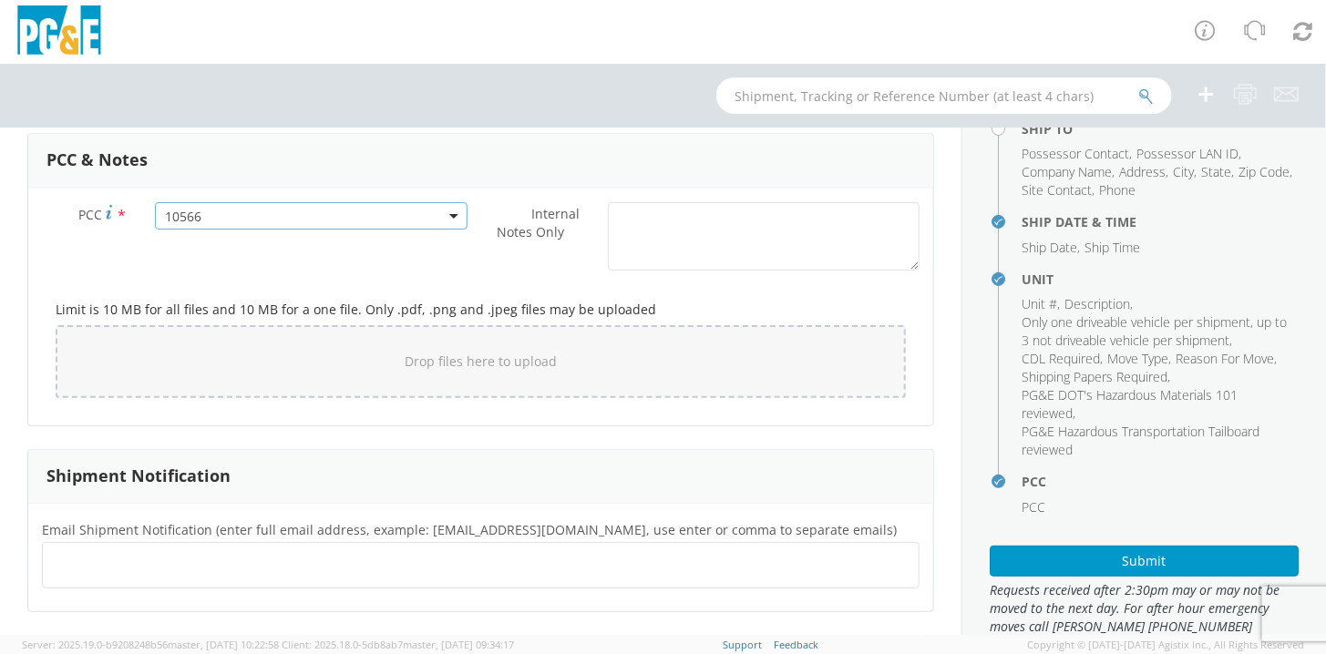
scroll to position [214, 0]
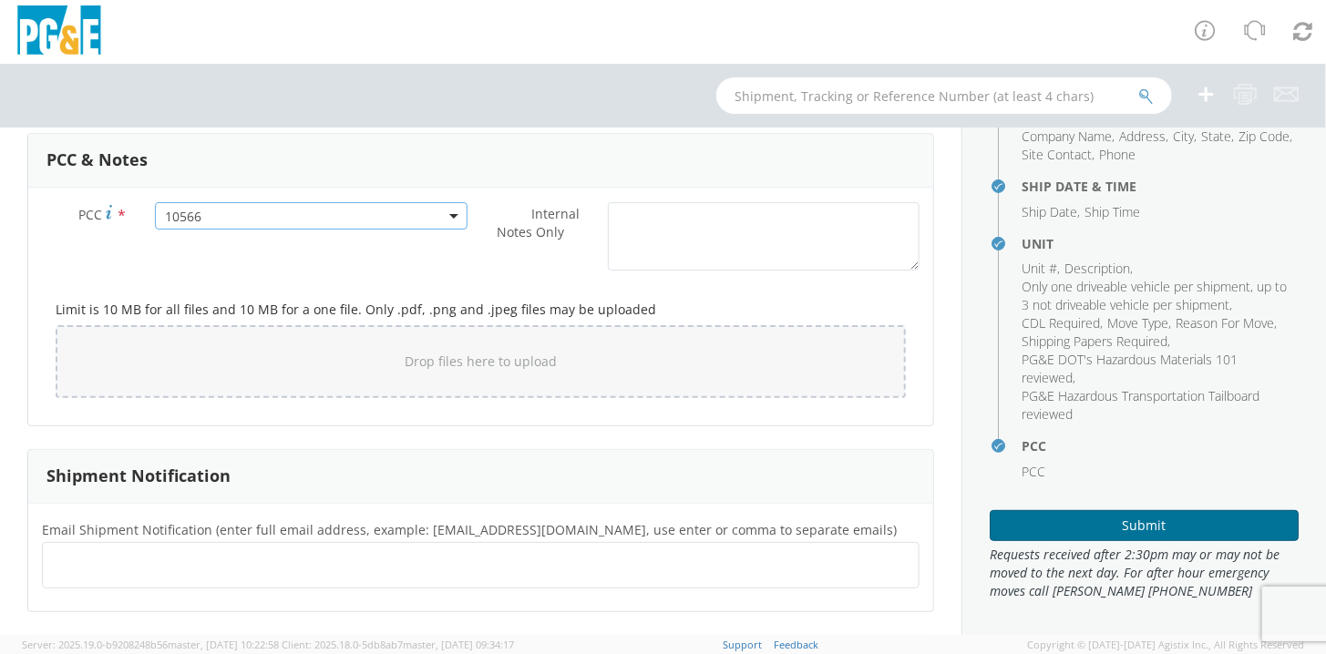
click at [1085, 520] on button "Submit" at bounding box center [1144, 525] width 309 height 31
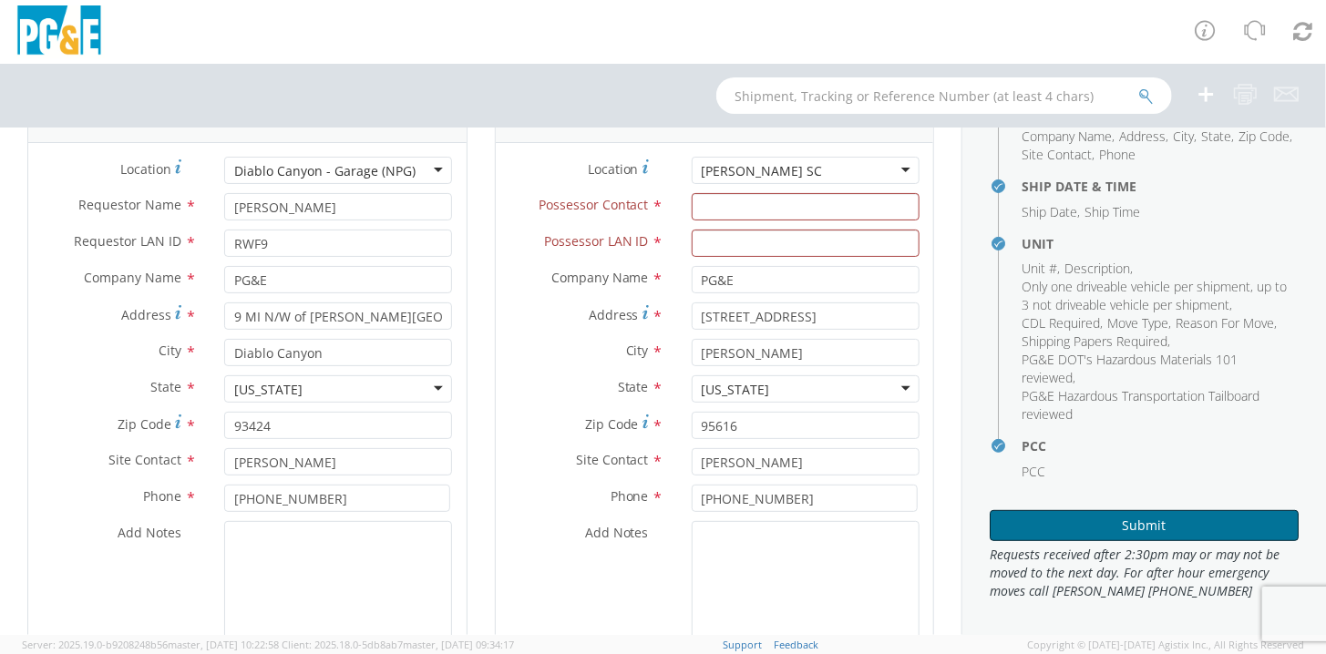
scroll to position [91, 0]
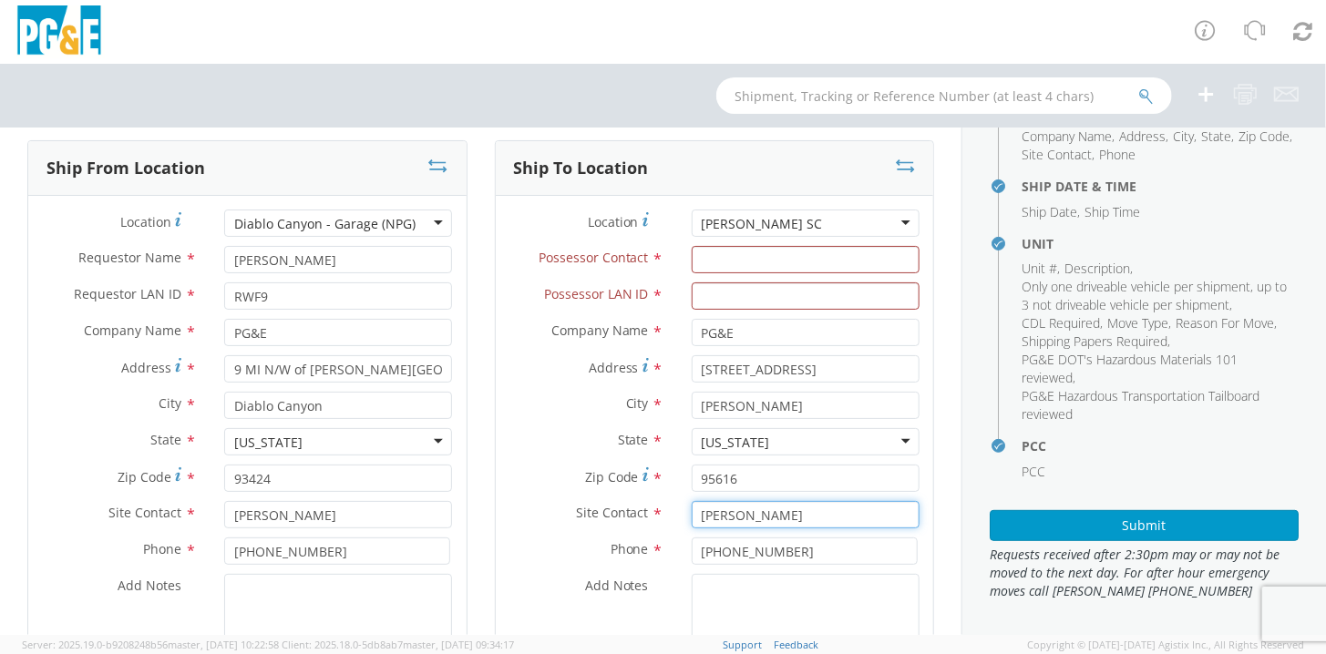
click at [778, 516] on input "[PERSON_NAME]" at bounding box center [806, 514] width 228 height 27
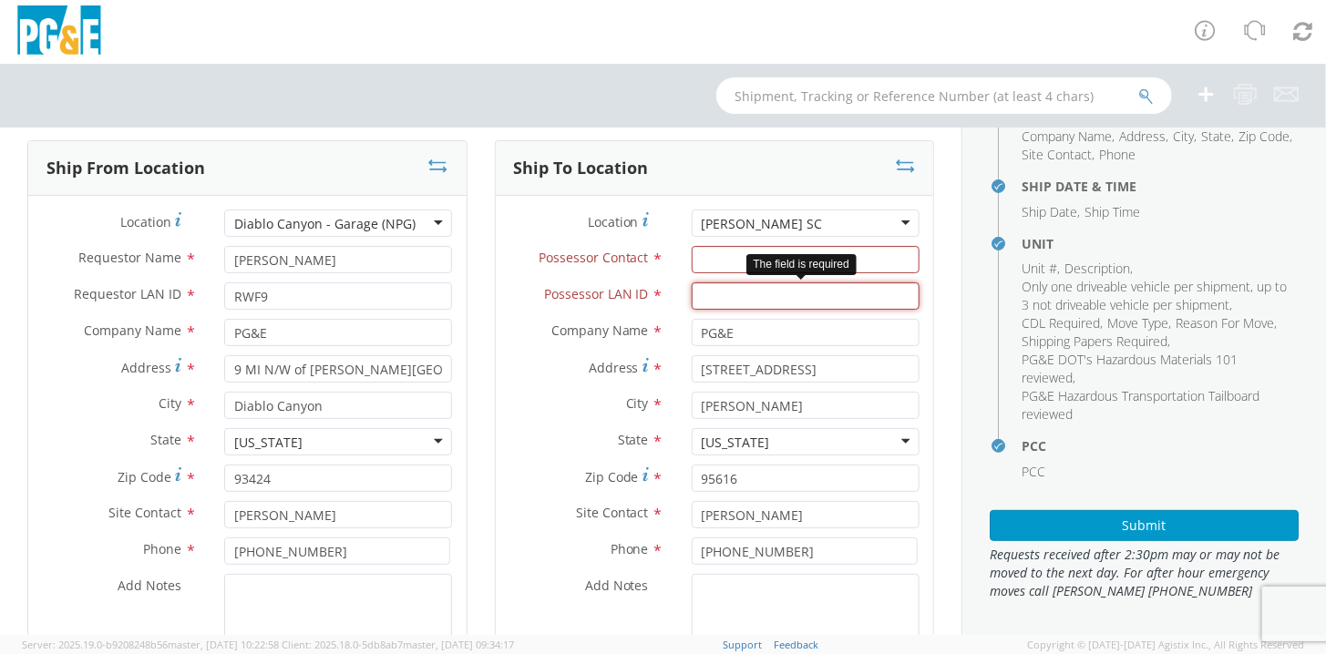
click at [694, 293] on input "Possessor LAN ID *" at bounding box center [806, 296] width 228 height 27
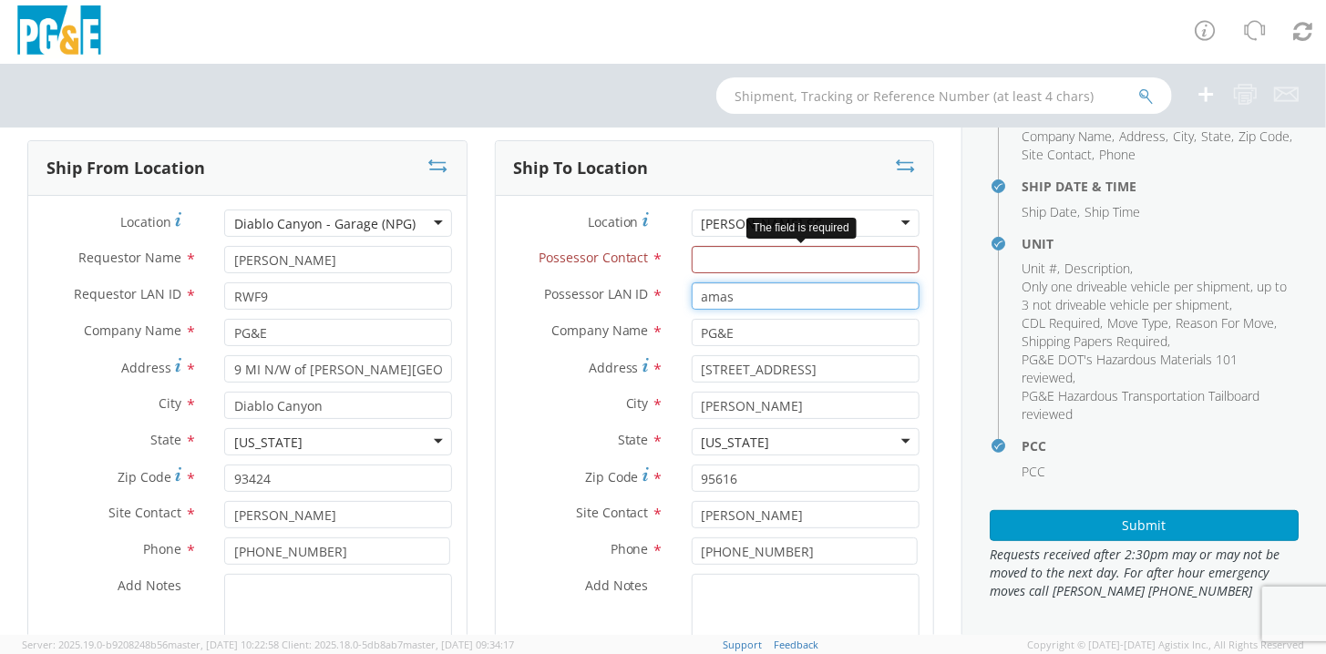
type input "amas"
click at [700, 261] on input "Possessor Contact *" at bounding box center [806, 259] width 228 height 27
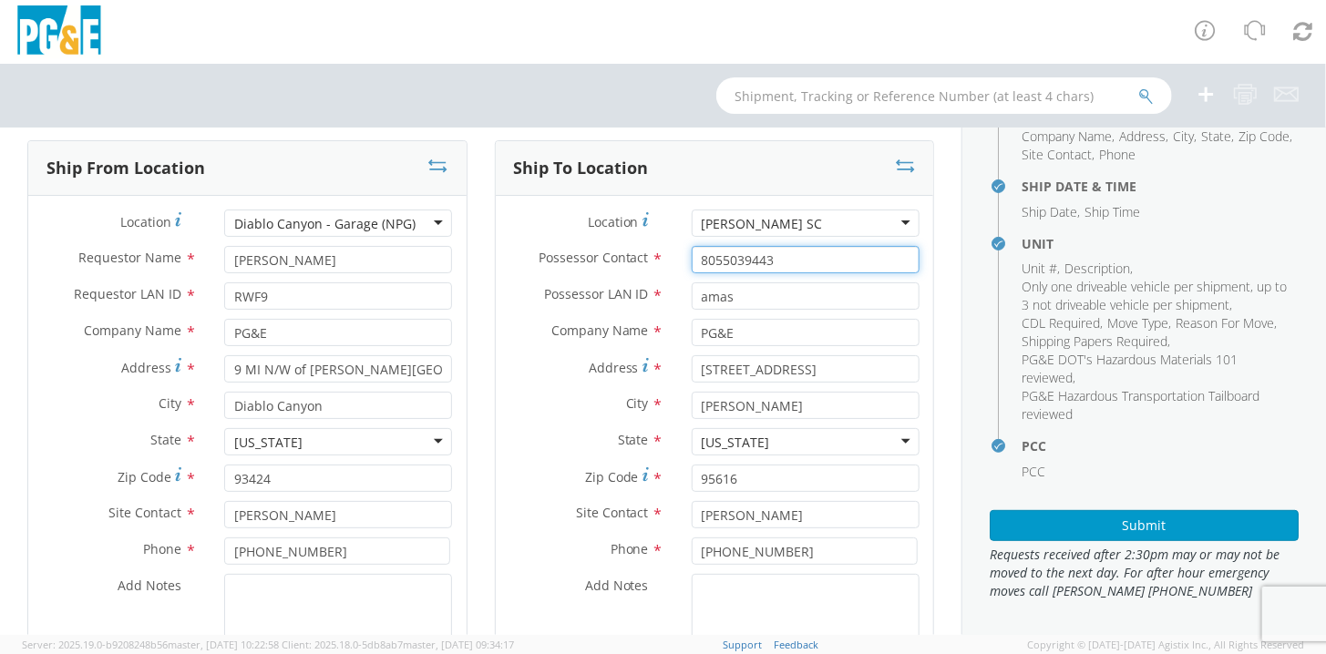
click at [715, 259] on input "8055039443" at bounding box center [806, 259] width 228 height 27
click at [738, 258] on input "805-5039443" at bounding box center [806, 259] width 228 height 27
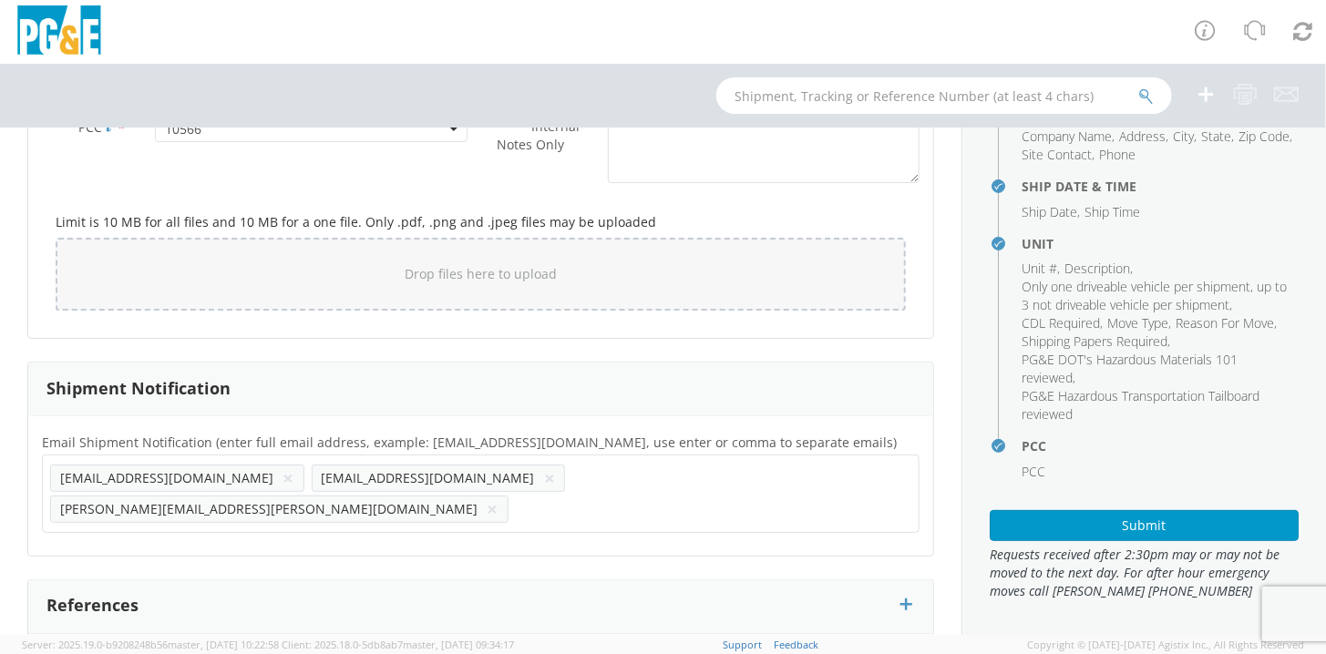
scroll to position [1549, 0]
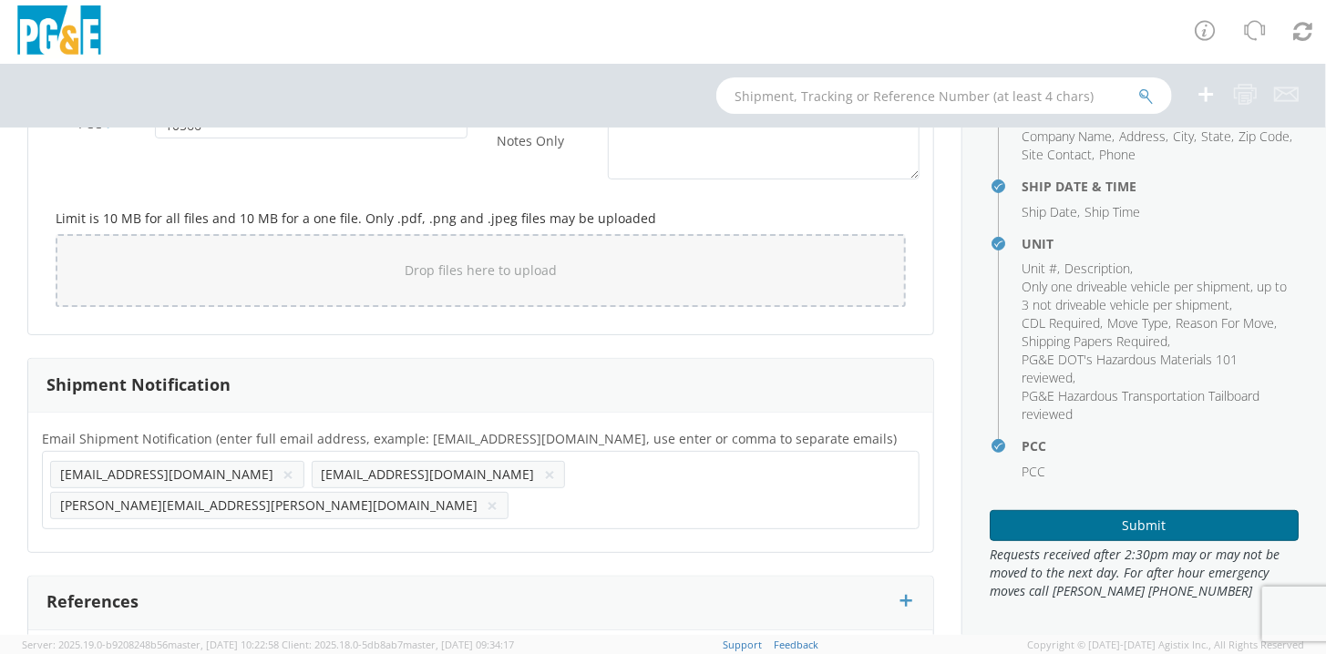
type input "[PHONE_NUMBER]"
click at [1134, 525] on button "Submit" at bounding box center [1144, 525] width 309 height 31
